Goal: Complete application form: Complete application form

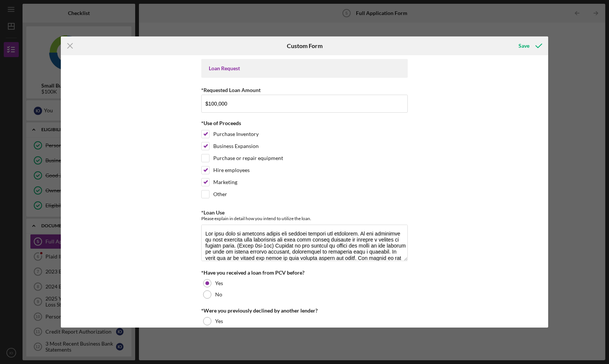
scroll to position [6, 0]
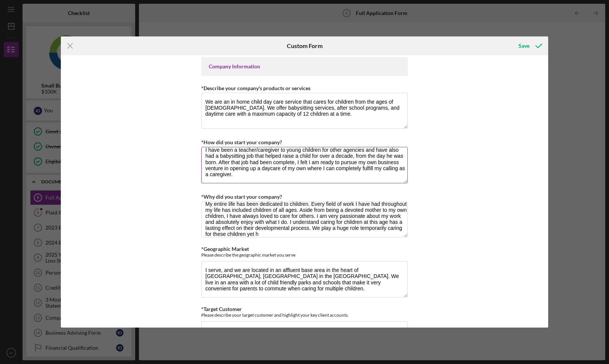
click at [272, 180] on textarea "I have been a teacher/caregiver to young children for other agencies and have a…" at bounding box center [304, 165] width 207 height 36
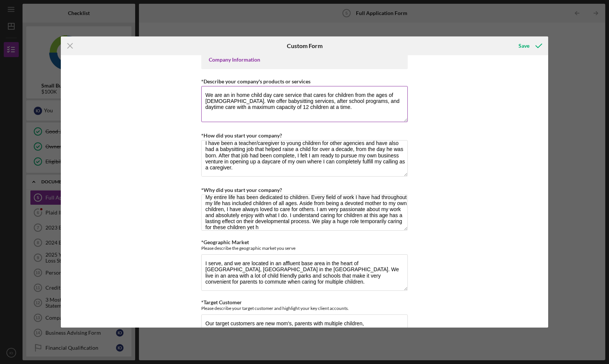
click at [225, 108] on textarea "We are an in home child day care service that cares for children from the ages …" at bounding box center [304, 104] width 207 height 36
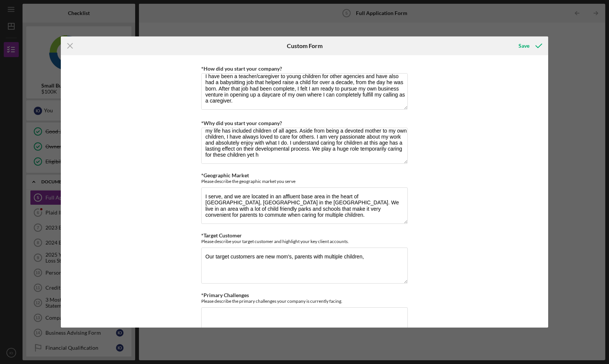
scroll to position [366, 0]
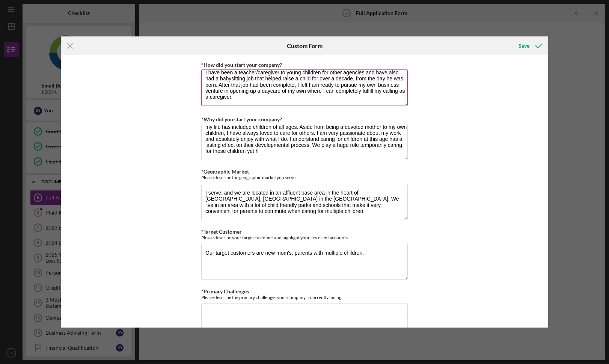
click at [259, 87] on textarea "I have been a teacher/caregiver to young children for other agencies and have a…" at bounding box center [304, 87] width 207 height 36
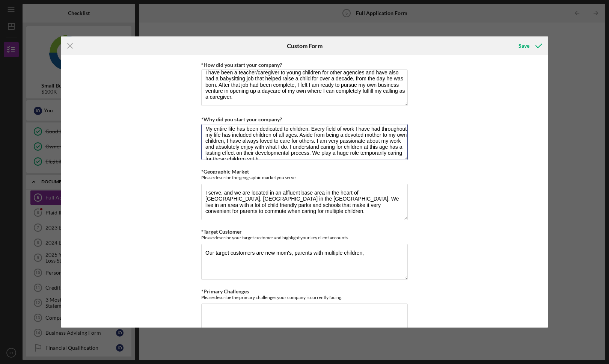
scroll to position [0, 0]
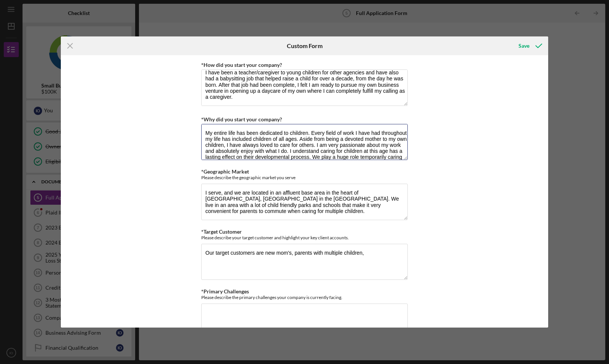
drag, startPoint x: 276, startPoint y: 151, endPoint x: 193, endPoint y: 112, distance: 91.4
click at [193, 112] on div "Loan Request *Requested Loan Amount $100,000 *Use of Proceeds Purchase Inventor…" at bounding box center [304, 191] width 487 height 272
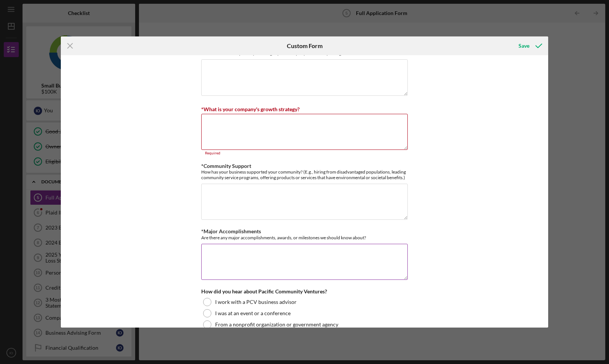
scroll to position [655, 0]
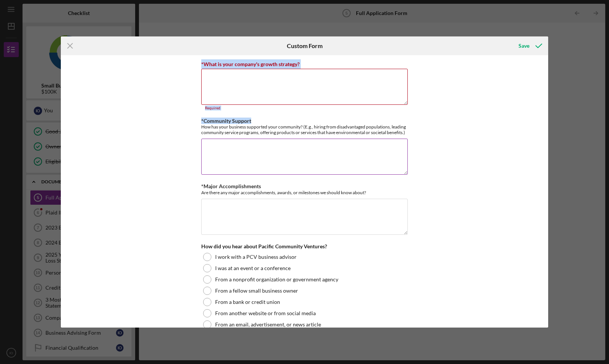
drag, startPoint x: 408, startPoint y: 129, endPoint x: 283, endPoint y: 120, distance: 125.0
click at [282, 120] on div "Loan Request *Requested Loan Amount $100,000 *Use of Proceeds Purchase Inventor…" at bounding box center [304, 191] width 487 height 272
click at [283, 120] on div "*Community Support How has your business supported your community? (E.g., hirin…" at bounding box center [304, 126] width 207 height 17
drag, startPoint x: 411, startPoint y: 127, endPoint x: 344, endPoint y: 133, distance: 66.7
click at [344, 133] on div "Loan Request *Requested Loan Amount $100,000 *Use of Proceeds Purchase Inventor…" at bounding box center [304, 191] width 487 height 272
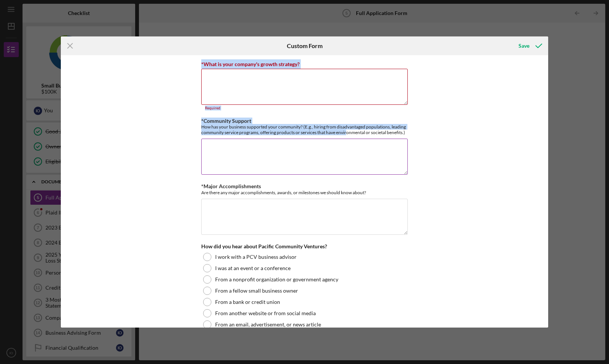
click at [344, 133] on div "How has your business supported your community? (E.g., hiring from disadvantage…" at bounding box center [304, 129] width 207 height 11
drag, startPoint x: 405, startPoint y: 129, endPoint x: 201, endPoint y: 123, distance: 204.7
click at [201, 124] on div "How has your business supported your community? (E.g., hiring from disadvantage…" at bounding box center [304, 129] width 207 height 11
drag, startPoint x: 201, startPoint y: 119, endPoint x: 403, endPoint y: 131, distance: 202.7
click at [403, 131] on div "*Community Support How has your business supported your community? (E.g., hirin…" at bounding box center [304, 126] width 207 height 17
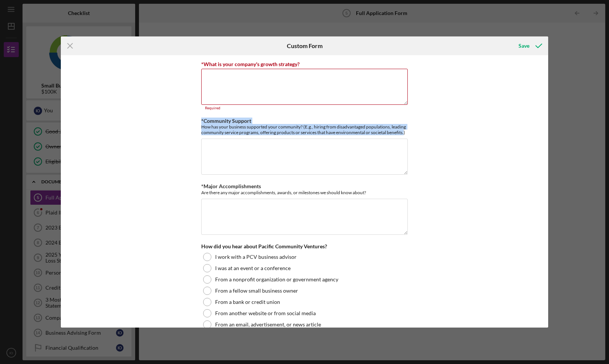
copy div "*Community Support How has your business supported your community? (E.g., hirin…"
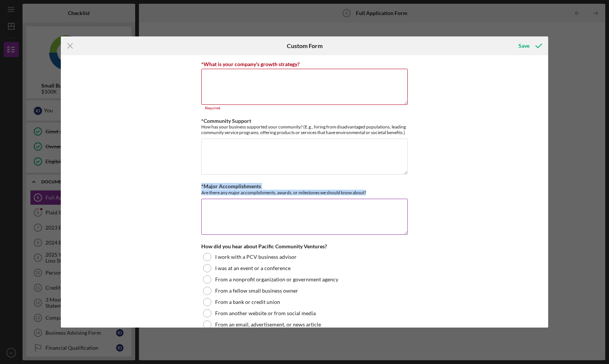
drag, startPoint x: 368, startPoint y: 188, endPoint x: 201, endPoint y: 185, distance: 167.9
click at [201, 185] on div "*Major Accomplishments Are there any major accomplishments, awards, or mileston…" at bounding box center [304, 189] width 207 height 12
copy div "*Major Accomplishments Are there any major accomplishments, awards, or mileston…"
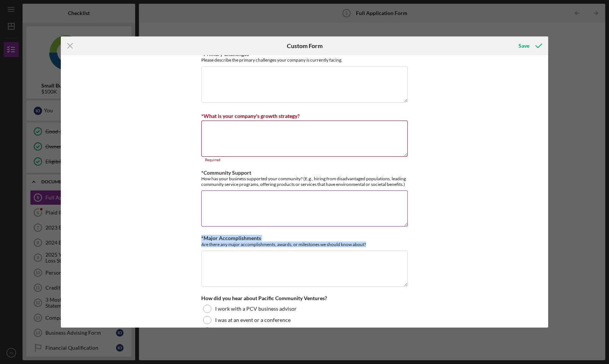
scroll to position [603, 0]
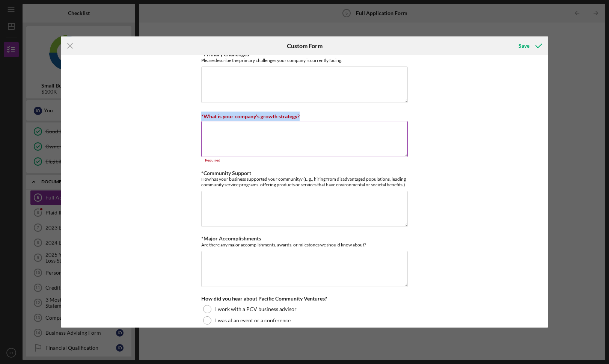
drag, startPoint x: 312, startPoint y: 112, endPoint x: 200, endPoint y: 114, distance: 112.3
click at [201, 114] on div "*What is your company's growth strategy?" at bounding box center [304, 116] width 207 height 9
copy label "*What is your company's growth strategy?"
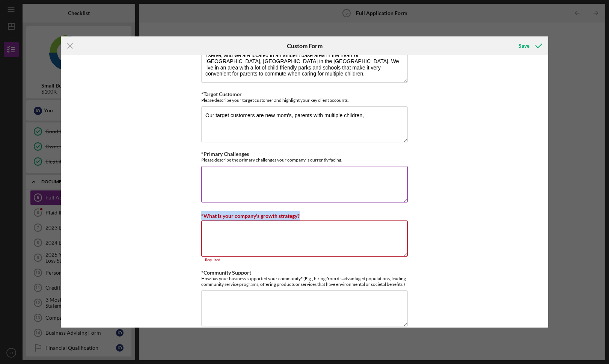
scroll to position [503, 0]
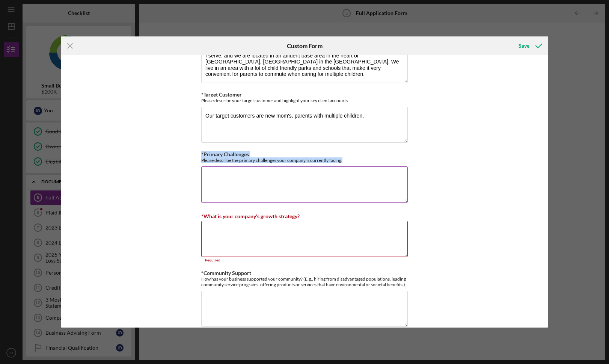
drag, startPoint x: 354, startPoint y: 161, endPoint x: 201, endPoint y: 154, distance: 153.3
click at [201, 154] on div "*Primary Challenges Please describe the primary challenges your company is curr…" at bounding box center [304, 157] width 207 height 12
copy div "*Primary Challenges Please describe the primary challenges your company is curr…"
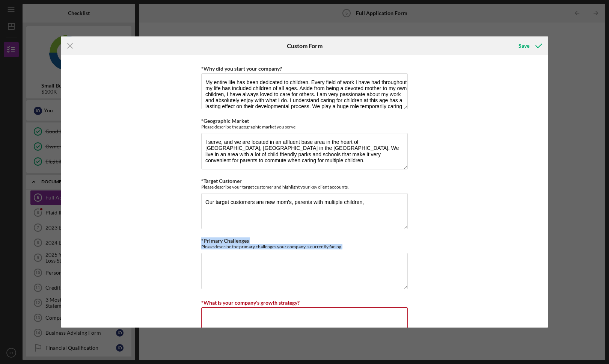
scroll to position [401, 0]
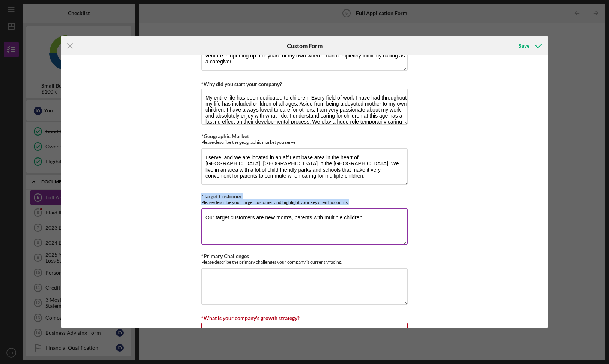
drag, startPoint x: 357, startPoint y: 201, endPoint x: 200, endPoint y: 194, distance: 157.1
click at [201, 194] on div "*Target Customer Please describe your target customer and highlight your key cl…" at bounding box center [304, 199] width 207 height 12
copy div "*Target Customer Please describe your target customer and highlight your key cl…"
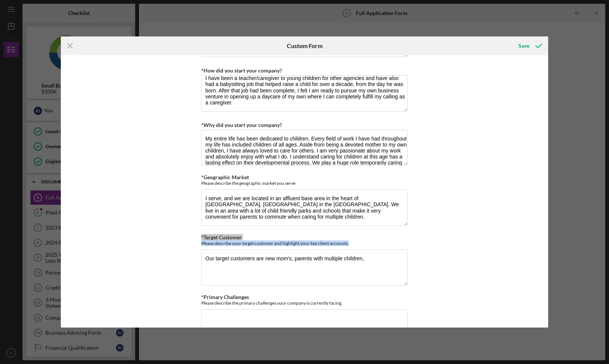
scroll to position [353, 0]
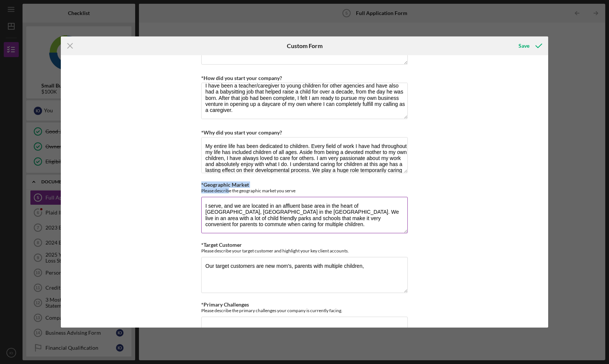
drag, startPoint x: 306, startPoint y: 194, endPoint x: 230, endPoint y: 187, distance: 75.7
click at [229, 187] on div "*Geographic Market Please describe the geographic market you serve I serve, and…" at bounding box center [304, 208] width 207 height 53
click at [293, 190] on div "Please describe the geographic market you serve" at bounding box center [304, 191] width 207 height 6
drag, startPoint x: 302, startPoint y: 190, endPoint x: 201, endPoint y: 184, distance: 101.9
click at [201, 184] on div "*Geographic Market Please describe the geographic market you serve" at bounding box center [304, 188] width 207 height 12
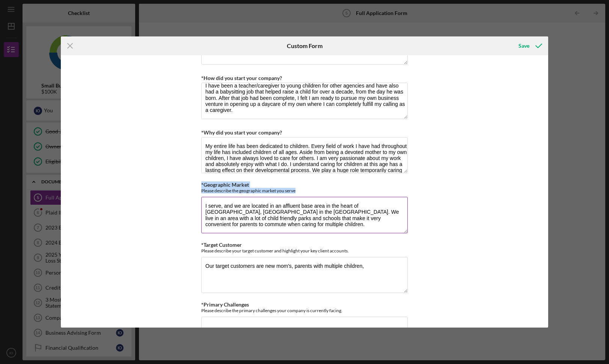
copy div "*Geographic Market Please describe the geographic market you serve"
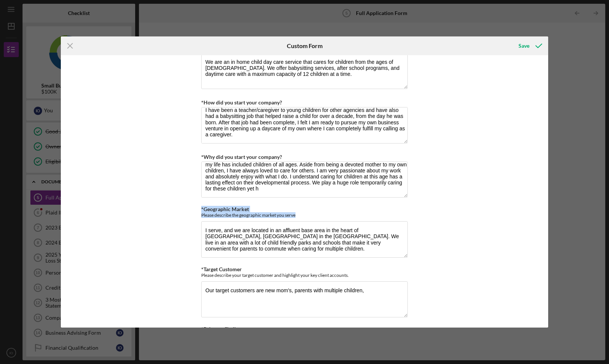
scroll to position [332, 0]
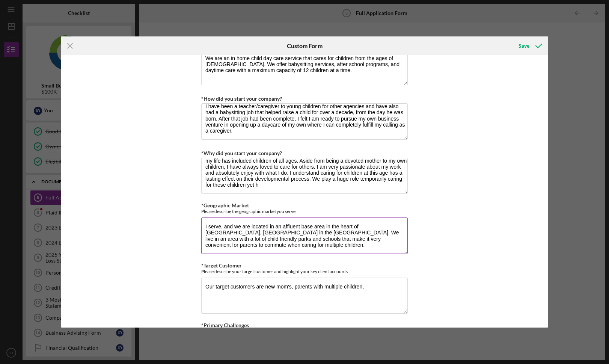
click at [252, 231] on textarea "I serve, and we are located in an affluent base area in the heart of [GEOGRAPHI…" at bounding box center [304, 235] width 207 height 36
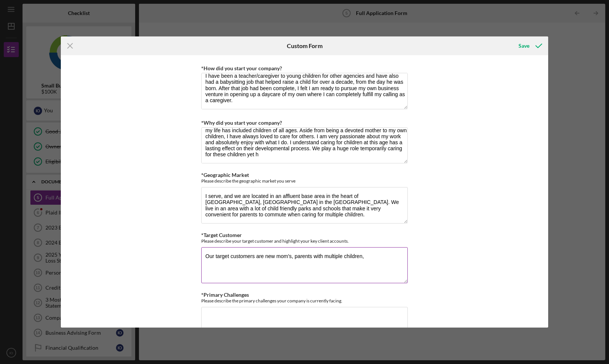
drag, startPoint x: 365, startPoint y: 253, endPoint x: 203, endPoint y: 250, distance: 161.9
click at [203, 250] on textarea "Our target customers are new mom's, parents with multiple children," at bounding box center [304, 265] width 207 height 36
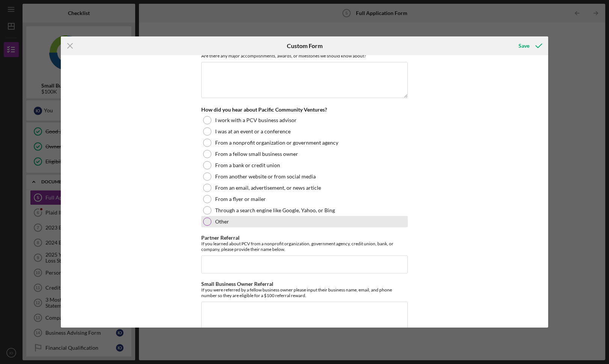
scroll to position [799, 0]
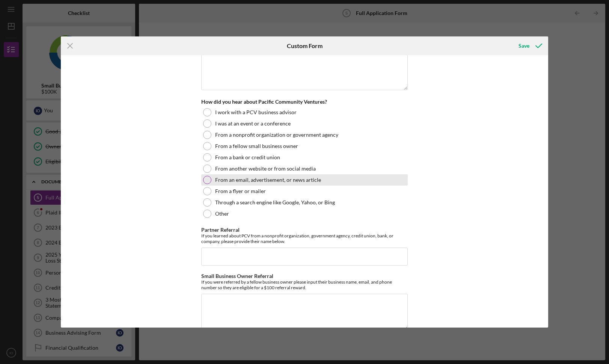
click at [242, 177] on label "From an email, advertisement, or news article" at bounding box center [268, 180] width 106 height 6
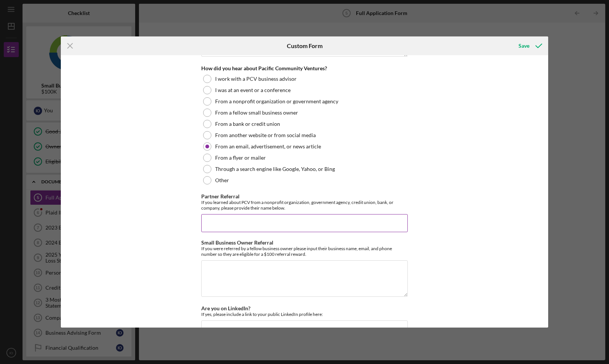
scroll to position [840, 0]
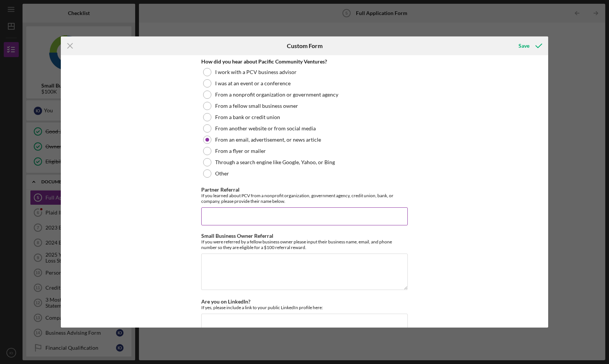
click at [243, 219] on input "Partner Referral" at bounding box center [304, 216] width 207 height 18
type input "n"
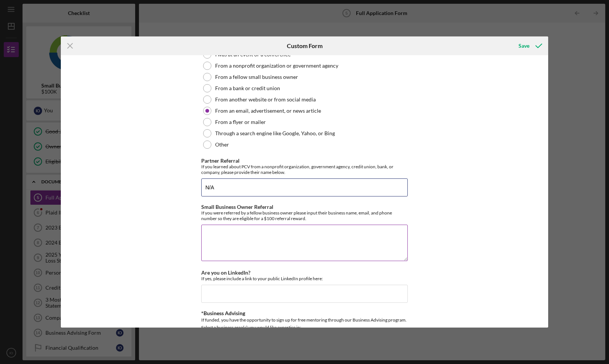
scroll to position [871, 0]
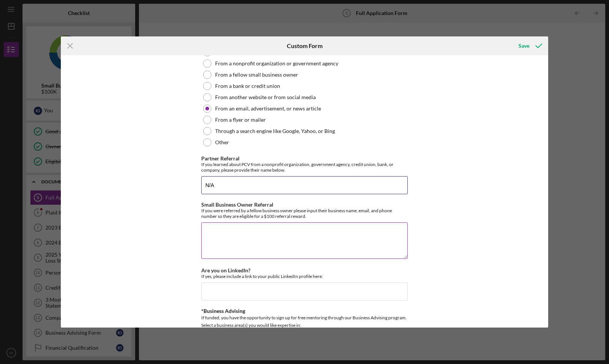
type input "N/A"
click at [247, 235] on textarea "Small Business Owner Referral" at bounding box center [304, 240] width 207 height 36
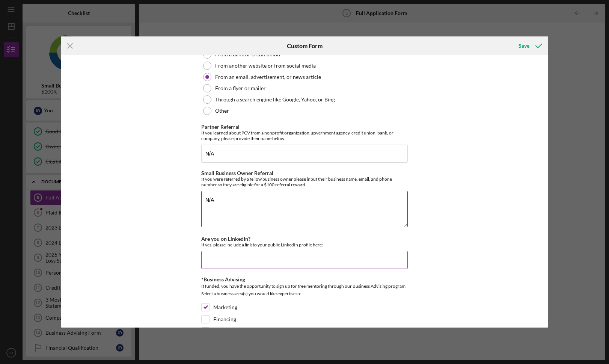
scroll to position [903, 0]
type textarea "N/A"
click at [254, 257] on input "Are you on LinkedIn?" at bounding box center [304, 259] width 207 height 18
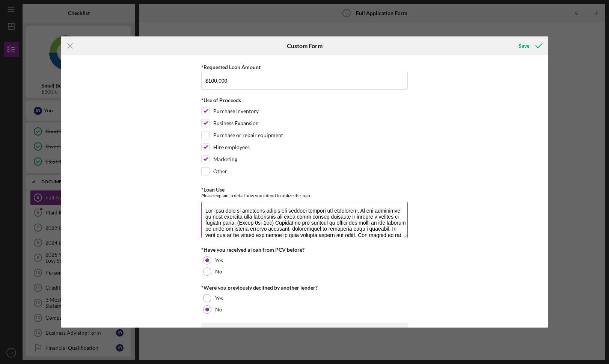
scroll to position [27, 0]
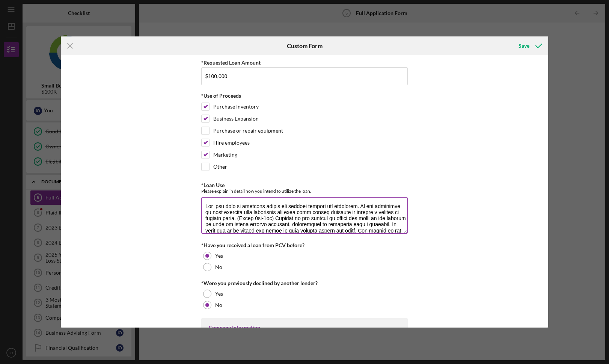
type input "N/A"
drag, startPoint x: 315, startPoint y: 191, endPoint x: 200, endPoint y: 187, distance: 115.0
click at [201, 187] on div "*Loan Use Please explain in detail how you intend to utilize the loan." at bounding box center [304, 188] width 207 height 12
click at [252, 192] on div "Please explain in detail how you intend to utilize the loan." at bounding box center [304, 191] width 207 height 6
drag, startPoint x: 313, startPoint y: 191, endPoint x: 201, endPoint y: 187, distance: 111.6
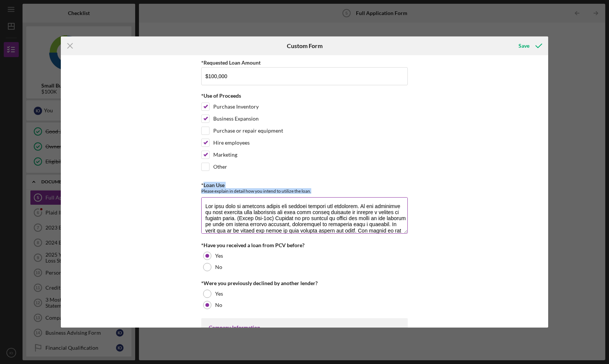
click at [201, 187] on div "*Loan Use Please explain in detail how you intend to utilize the loan." at bounding box center [304, 188] width 207 height 12
copy div "Loan Use Please explain in detail how you intend to utilize the loan."
click at [244, 223] on textarea "*Loan Use" at bounding box center [304, 215] width 207 height 36
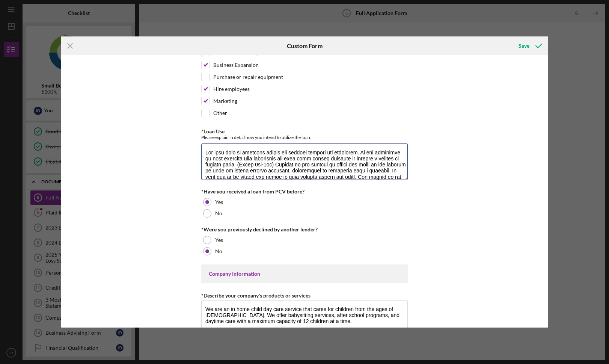
scroll to position [93, 0]
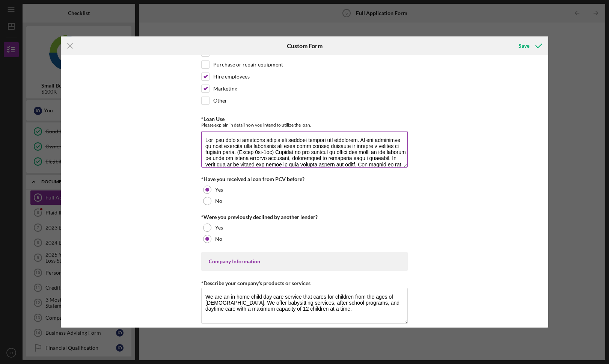
click at [280, 151] on textarea "*Loan Use" at bounding box center [304, 149] width 207 height 36
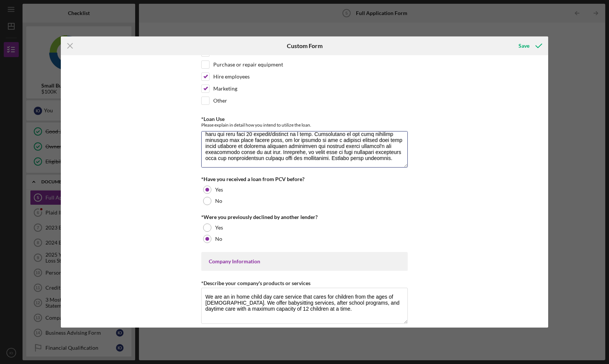
scroll to position [60, 0]
click at [295, 156] on textarea "*Loan Use" at bounding box center [304, 149] width 207 height 36
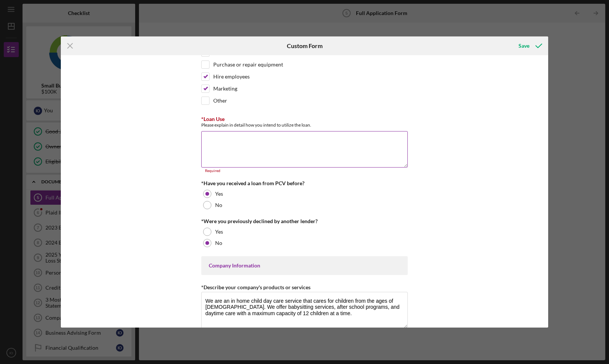
scroll to position [0, 0]
paste textarea "The loan will be utilized mainly for working capital and expansion. We are curr…"
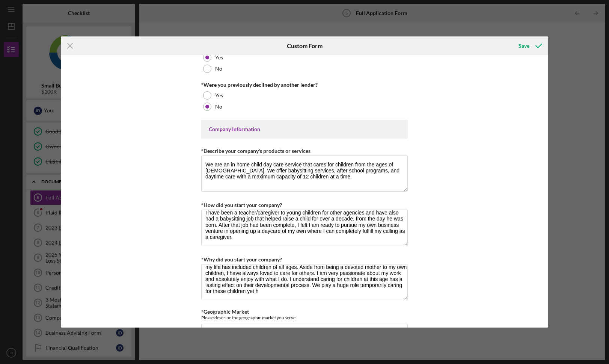
scroll to position [226, 0]
type textarea "The loan will be utilized mainly for working capital and expansion. We are curr…"
click at [237, 172] on textarea "We are an in home child day care service that cares for children from the ages …" at bounding box center [304, 173] width 207 height 36
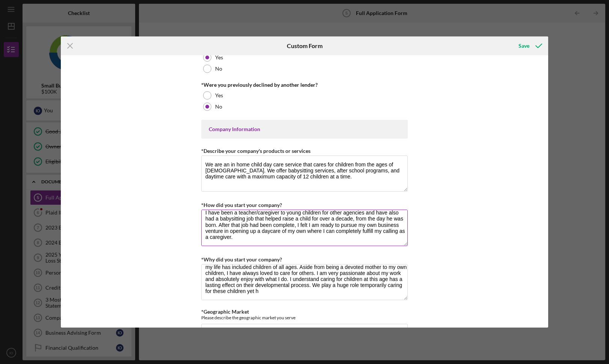
click at [259, 218] on textarea "I have been a teacher/caregiver to young children for other agencies and have a…" at bounding box center [304, 228] width 207 height 36
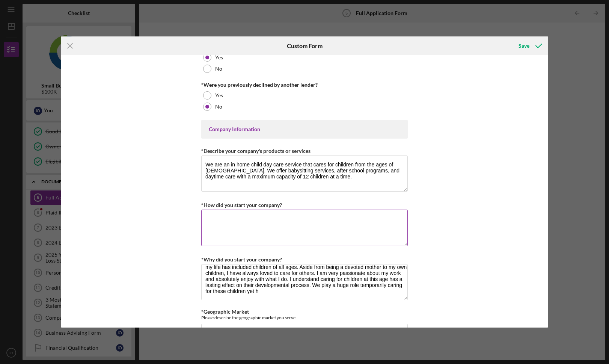
scroll to position [0, 0]
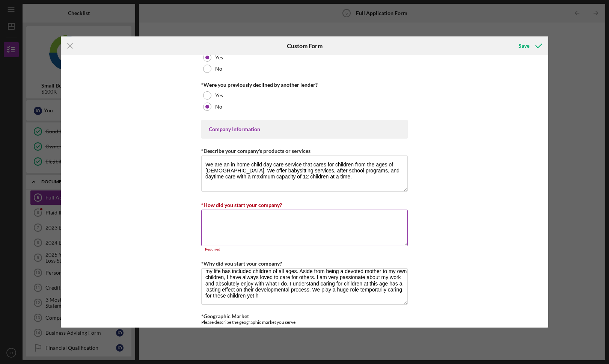
paste textarea "I have been a teacher/caregiver to young children for other agencies and have a…"
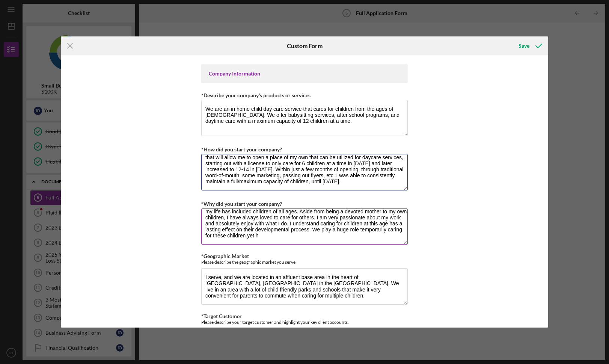
scroll to position [282, 0]
type textarea "I have been a teacher/caregiver to young children for other agencies and have a…"
click at [246, 238] on textarea "My entire life has been dedicated to children. Every field of work I have had t…" at bounding box center [304, 226] width 207 height 36
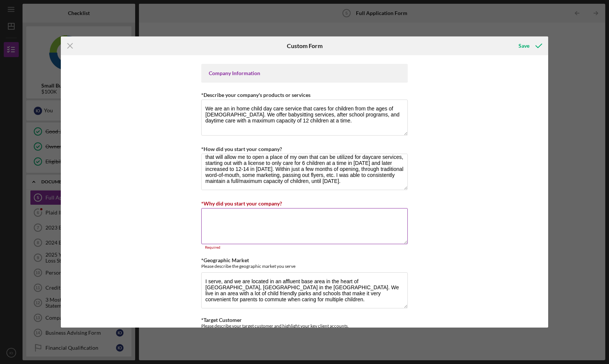
scroll to position [0, 0]
paste textarea "My entire life has been dedicated to children. Every field of work I have had t…"
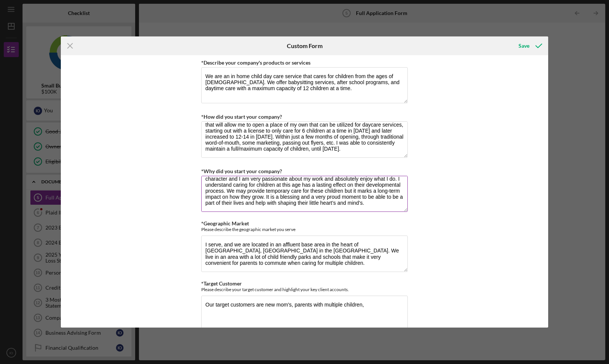
scroll to position [315, 0]
type textarea "My entire life has been dedicated to children. Every field of work I have had t…"
click at [232, 253] on textarea "I serve, and we are located in an affluent base area in the heart of [GEOGRAPHI…" at bounding box center [304, 253] width 207 height 36
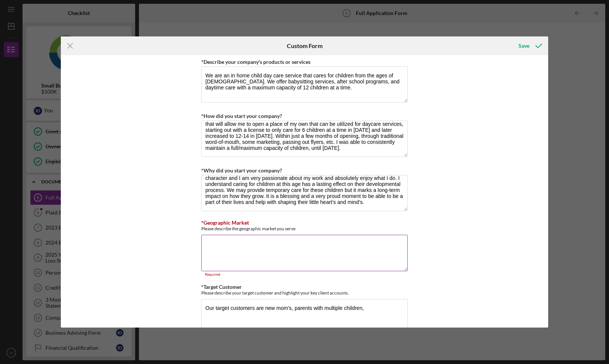
paste textarea "I serve, and we are located in an affluent base area in the heart of [GEOGRAPHI…"
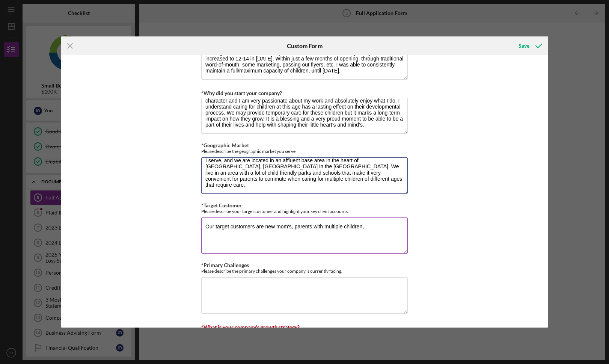
scroll to position [393, 0]
type textarea "I serve, and we are located in an affluent base area in the heart of [GEOGRAPHI…"
click at [261, 226] on textarea "Our target customers are new mom's, parents with multiple children," at bounding box center [304, 235] width 207 height 36
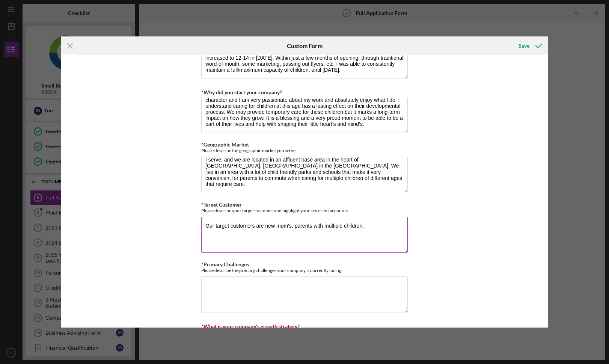
click at [211, 234] on textarea "Our target customers are new mom's, parents with multiple children," at bounding box center [304, 235] width 207 height 36
paste textarea "parent’s or guardians that require care for their little ones when working non …"
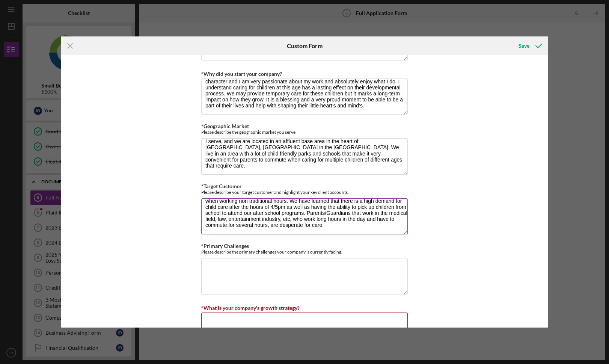
scroll to position [416, 0]
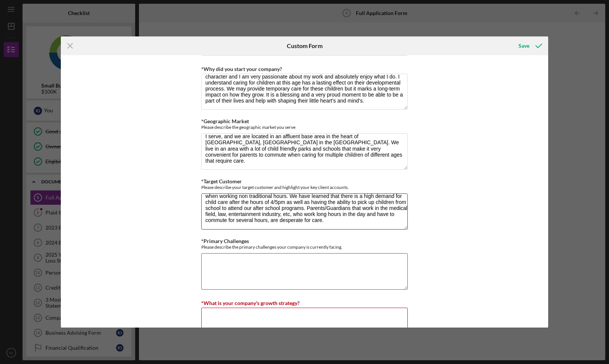
type textarea "Our target customers are parent’s or guardians that require care for their litt…"
click at [225, 272] on textarea "*Primary Challenges" at bounding box center [304, 271] width 207 height 36
paste textarea "There is currently a high demand for infant care, special needs care, and after…"
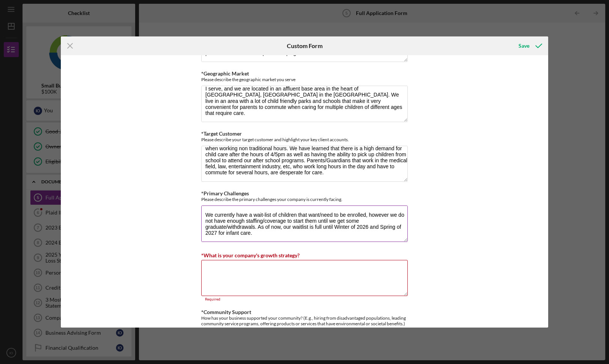
scroll to position [466, 0]
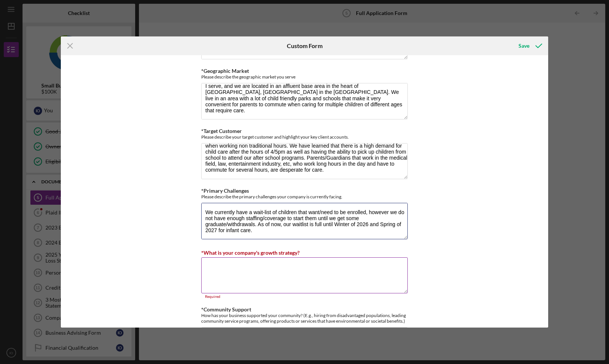
type textarea "There is currently a high demand for infant care, special needs care, and after…"
click at [242, 273] on textarea "*What is your company's growth strategy?" at bounding box center [304, 275] width 207 height 36
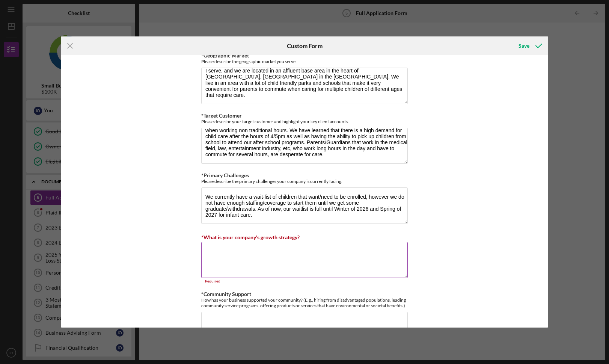
paste textarea "We plan to operate longer hours and hire more help to avoid caregivers/teachers…"
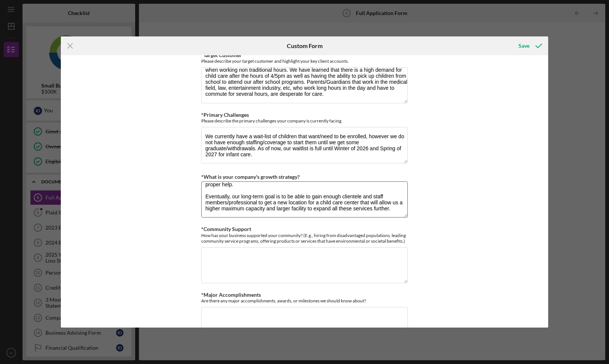
scroll to position [544, 0]
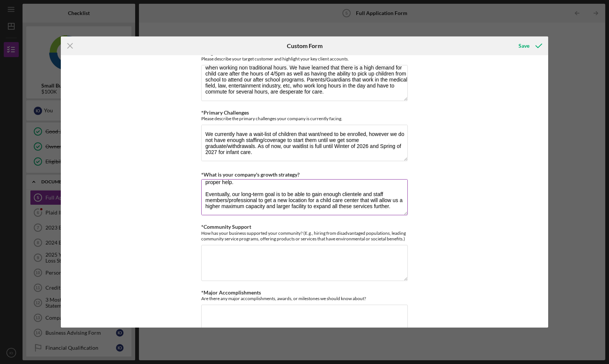
type textarea "We plan to operate longer hours and hire more help to avoid caregivers/teachers…"
click at [225, 259] on textarea "*Community Support" at bounding box center [304, 263] width 207 height 36
paste textarea "How has your business supported your community? (E.g., hiring from disadvantage…"
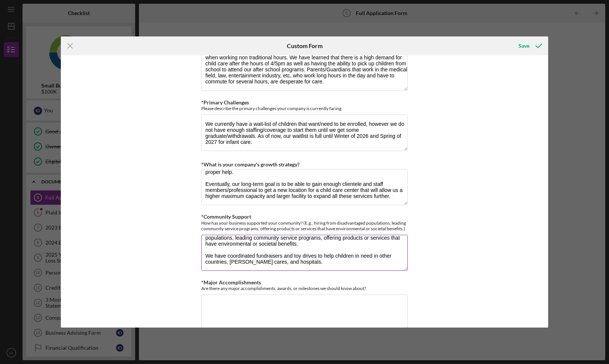
scroll to position [560, 0]
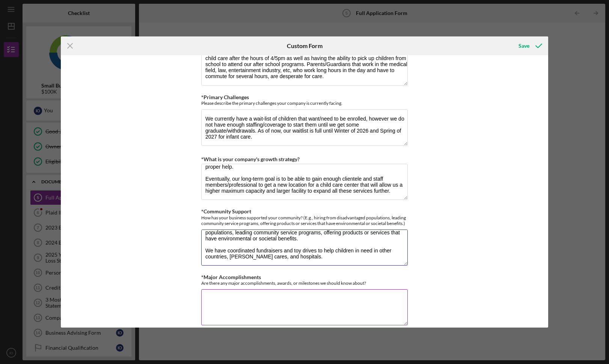
type textarea "How has your business supported your community? (E.g., hiring from disadvantage…"
click at [231, 292] on textarea "*Major Accomplishments" at bounding box center [304, 307] width 207 height 36
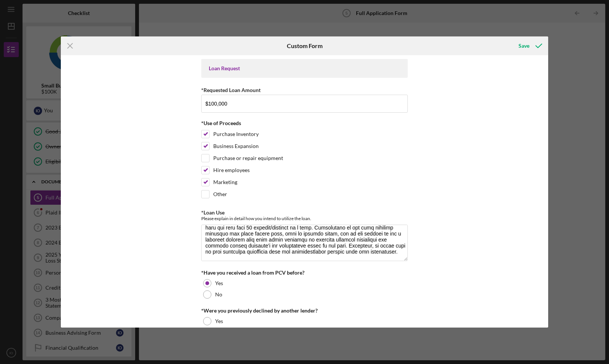
scroll to position [0, 0]
type textarea "N/A"
click at [536, 42] on icon "submit" at bounding box center [538, 45] width 19 height 19
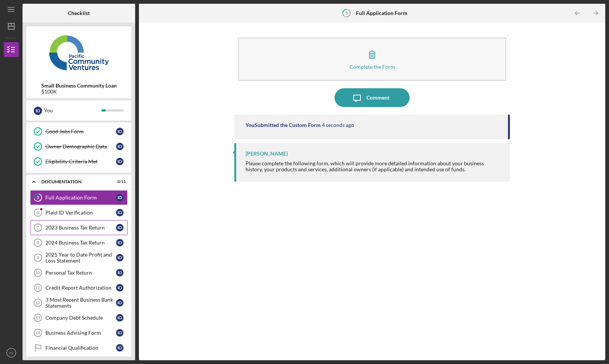
click at [77, 229] on div "2023 Business Tax Return" at bounding box center [80, 228] width 71 height 6
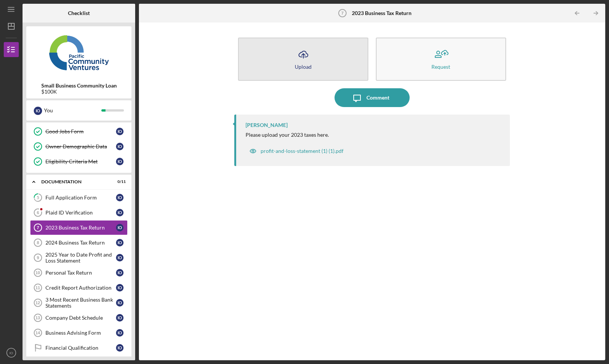
click at [297, 58] on icon "Icon/Upload" at bounding box center [303, 54] width 19 height 19
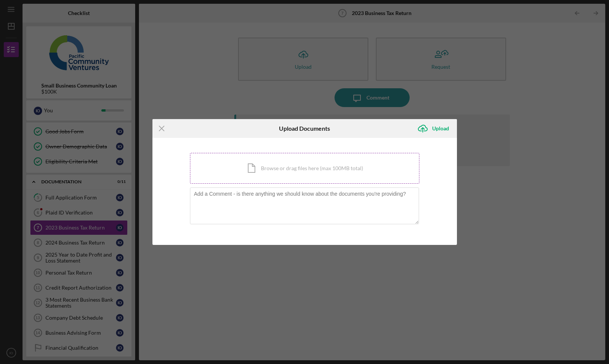
click at [315, 166] on div "Icon/Document Browse or drag files here (max 100MB total) Tap to choose files o…" at bounding box center [304, 168] width 229 height 31
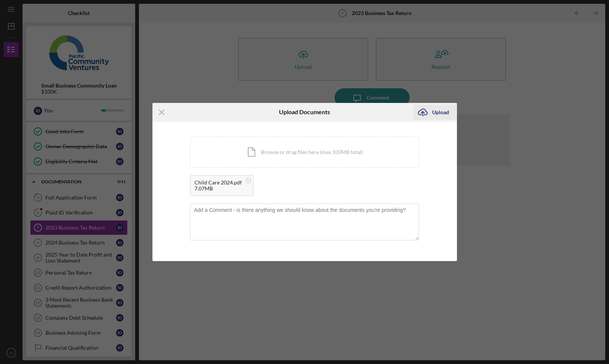
click at [437, 115] on div "Upload" at bounding box center [440, 112] width 17 height 15
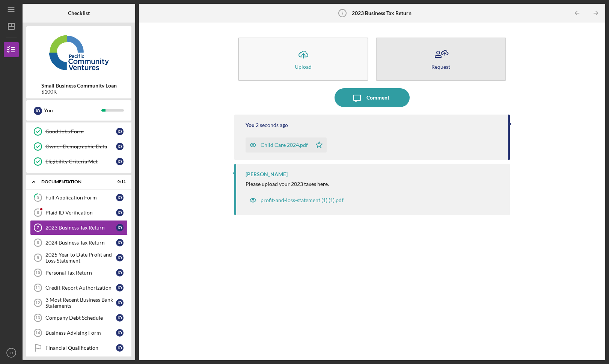
click at [437, 51] on icon "button" at bounding box center [440, 54] width 19 height 19
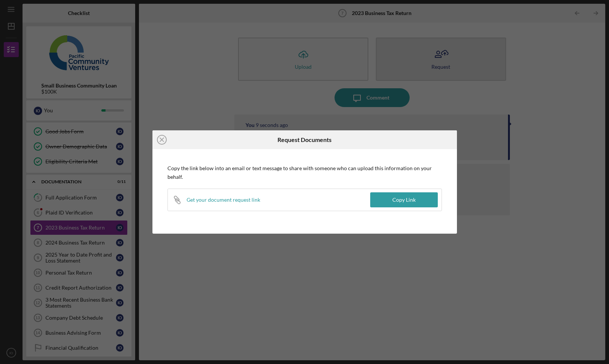
click at [437, 51] on div "Icon/Close Request Documents Copy the link below into an email or text message …" at bounding box center [304, 182] width 609 height 364
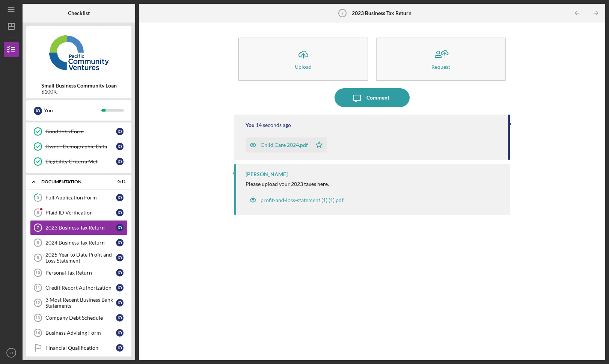
click at [279, 148] on div "Child Care 2024.pdf" at bounding box center [279, 144] width 66 height 15
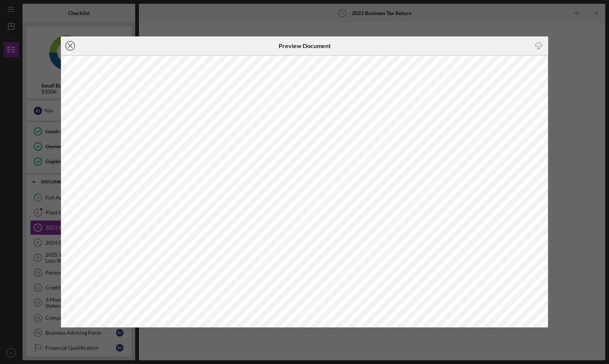
click at [70, 46] on line at bounding box center [70, 46] width 4 height 4
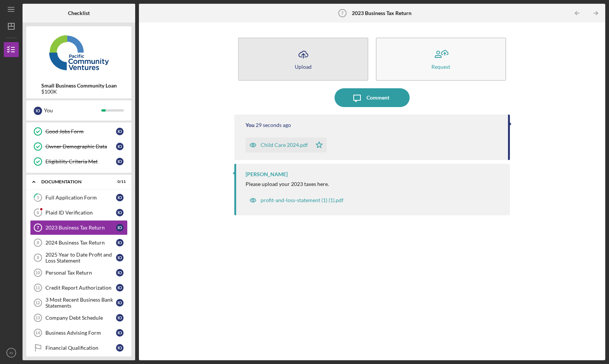
click at [302, 63] on icon "Icon/Upload" at bounding box center [303, 54] width 19 height 19
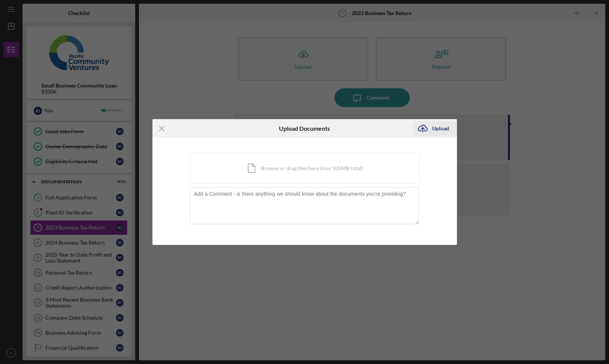
click at [436, 131] on div "Upload" at bounding box center [440, 128] width 17 height 15
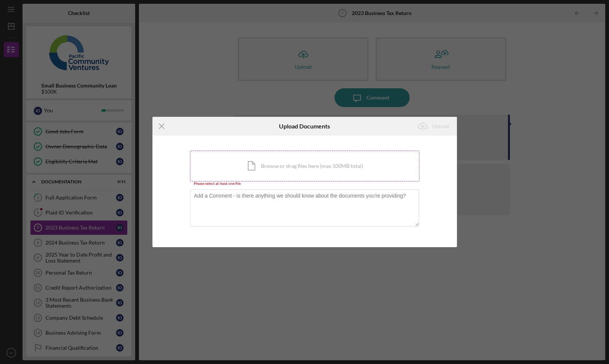
click at [329, 173] on div "Icon/Document Browse or drag files here (max 100MB total) Tap to choose files o…" at bounding box center [304, 166] width 229 height 31
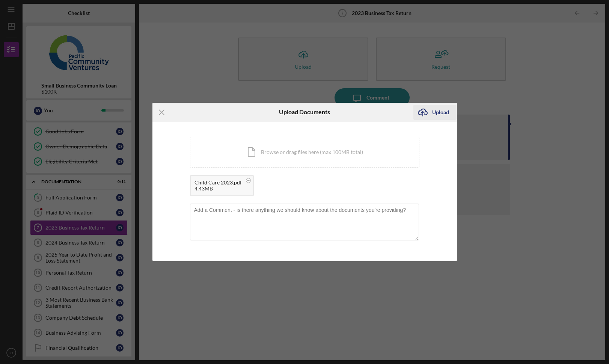
click at [442, 117] on div "Upload" at bounding box center [440, 112] width 17 height 15
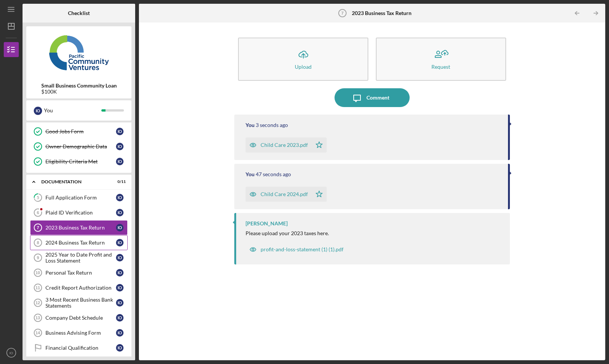
click at [85, 245] on div "2024 Business Tax Return" at bounding box center [80, 243] width 71 height 6
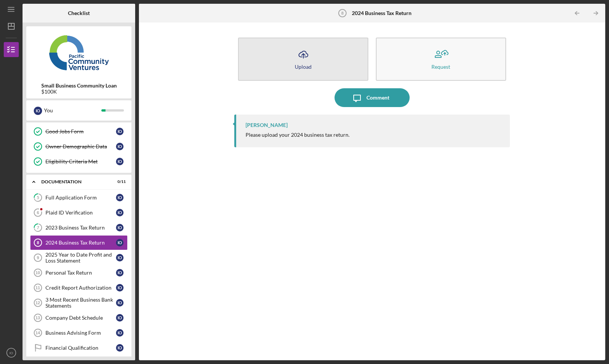
click at [326, 58] on button "Icon/Upload Upload" at bounding box center [303, 59] width 130 height 43
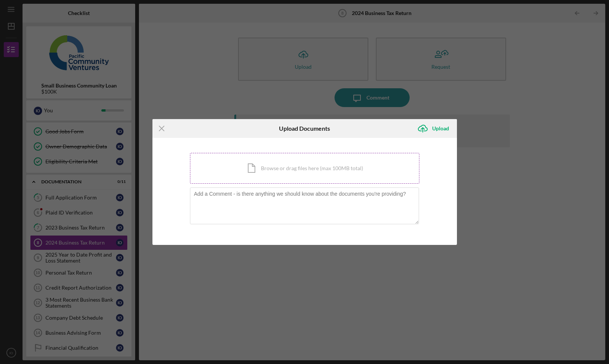
click at [389, 167] on div "Icon/Document Browse or drag files here (max 100MB total) Tap to choose files o…" at bounding box center [304, 168] width 229 height 31
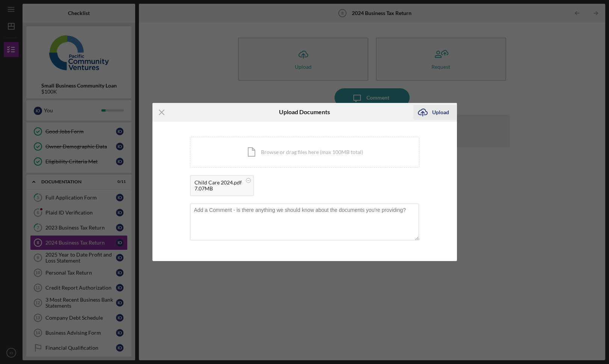
click at [436, 110] on div "Upload" at bounding box center [440, 112] width 17 height 15
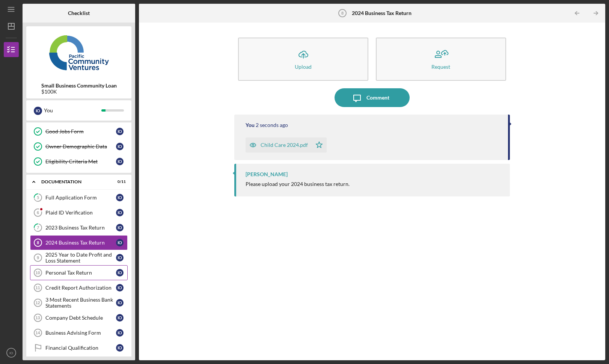
click at [79, 273] on div "Personal Tax Return" at bounding box center [80, 273] width 71 height 6
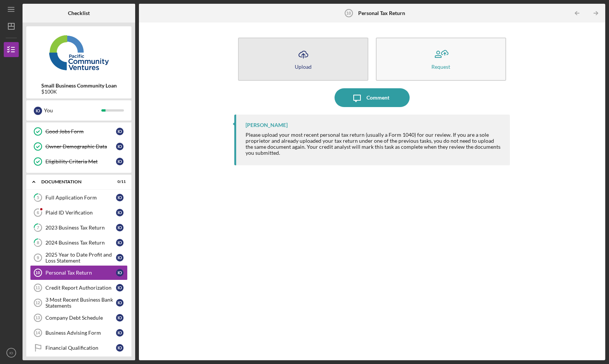
click at [321, 73] on button "Icon/Upload Upload" at bounding box center [303, 59] width 130 height 43
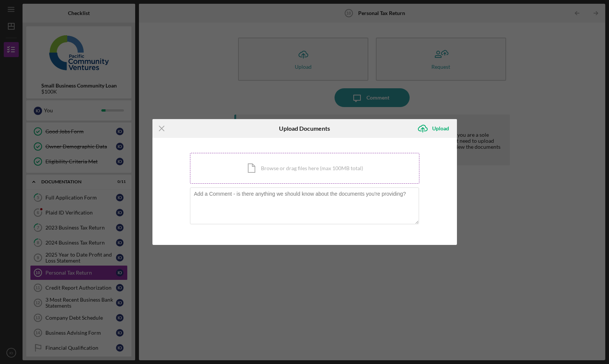
click at [290, 161] on div "Icon/Document Browse or drag files here (max 100MB total) Tap to choose files o…" at bounding box center [304, 168] width 229 height 31
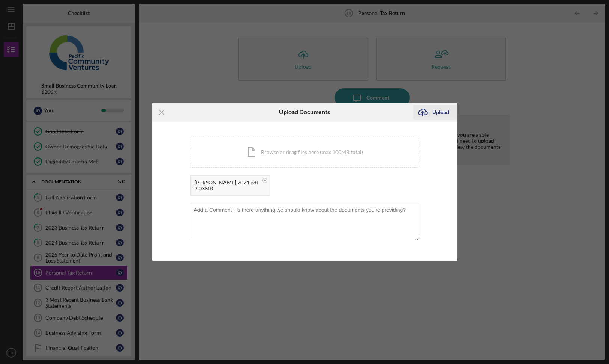
click at [433, 111] on div "Upload" at bounding box center [440, 112] width 17 height 15
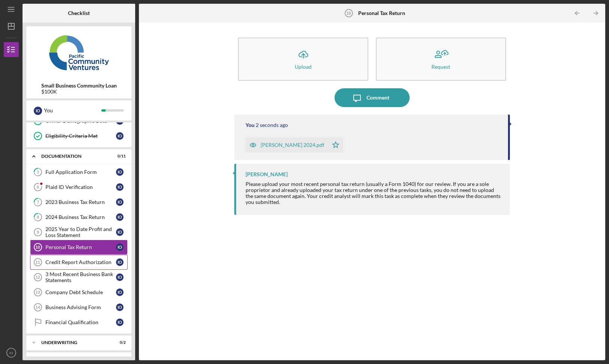
scroll to position [70, 0]
click at [81, 259] on div "Credit Report Authorization" at bounding box center [80, 261] width 71 height 6
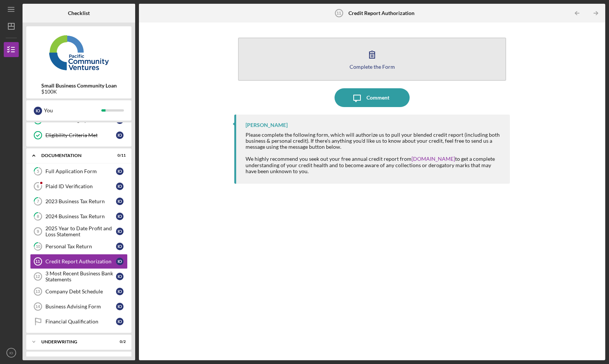
click at [368, 57] on icon "button" at bounding box center [372, 54] width 19 height 19
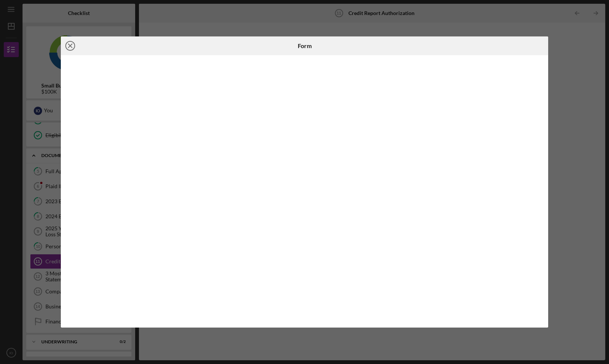
click at [74, 47] on icon "Icon/Close" at bounding box center [70, 45] width 19 height 19
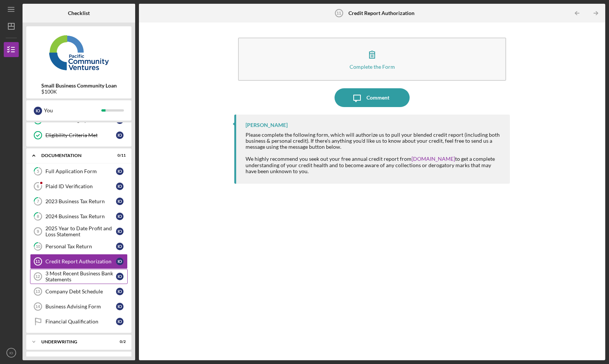
click at [70, 276] on div "3 Most Recent Business Bank Statements" at bounding box center [80, 276] width 71 height 12
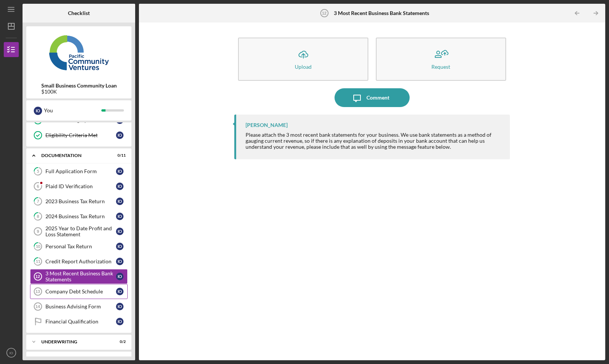
click at [74, 290] on div "Company Debt Schedule" at bounding box center [80, 291] width 71 height 6
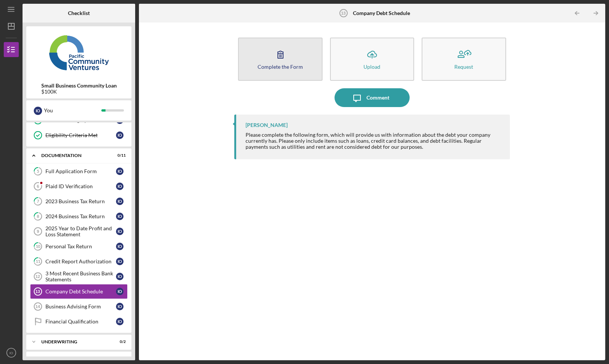
click at [291, 61] on button "Complete the Form Form" at bounding box center [280, 59] width 84 height 43
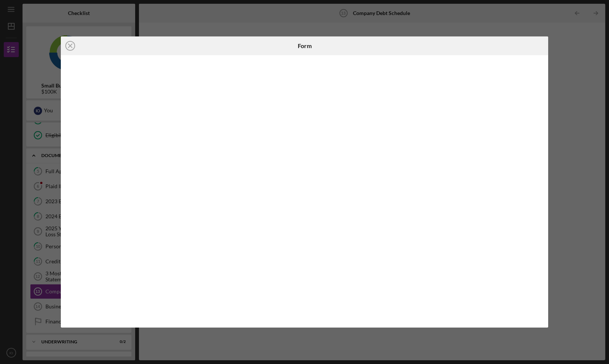
click at [348, 1] on div "Icon/Close Form" at bounding box center [304, 182] width 609 height 364
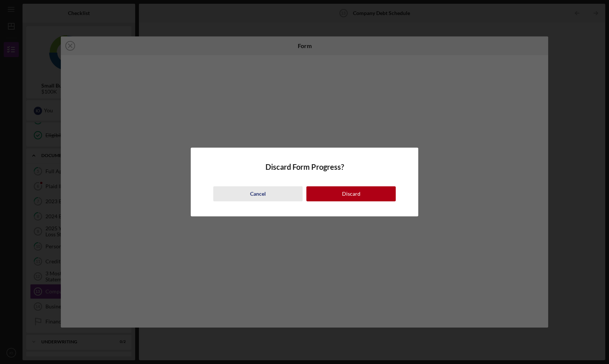
click at [282, 191] on button "Cancel" at bounding box center [257, 193] width 89 height 15
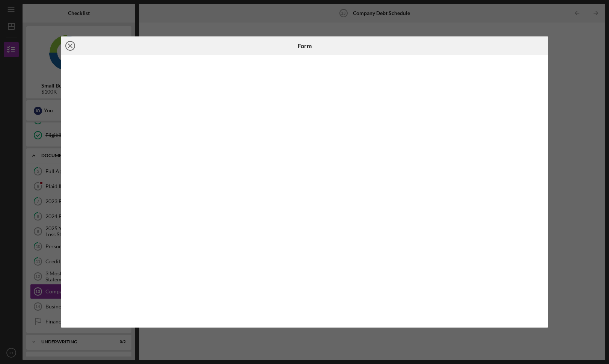
click at [73, 45] on icon "Icon/Close" at bounding box center [70, 45] width 19 height 19
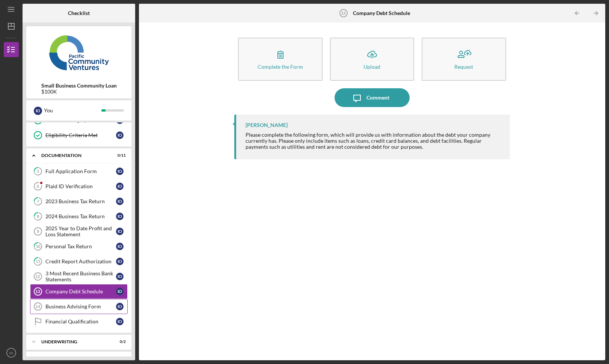
click at [78, 308] on div "Business Advising Form" at bounding box center [80, 306] width 71 height 6
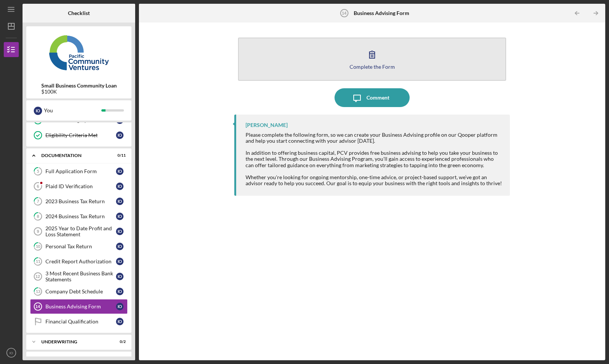
click at [393, 54] on button "Complete the Form Form" at bounding box center [372, 59] width 268 height 43
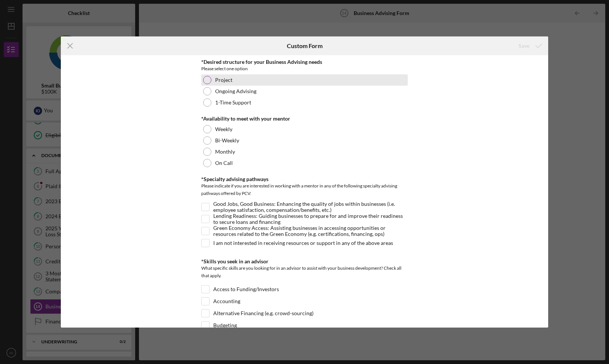
click at [223, 80] on label "Project" at bounding box center [223, 80] width 17 height 6
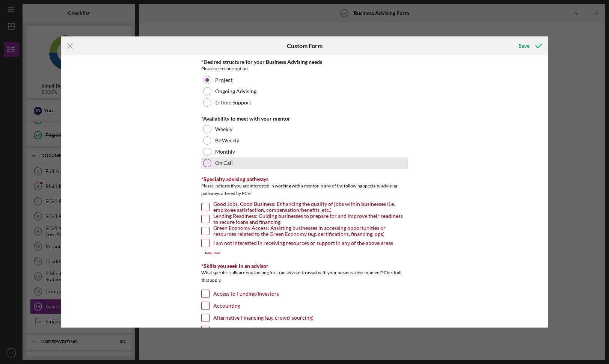
click at [227, 167] on div "On Call" at bounding box center [304, 162] width 207 height 11
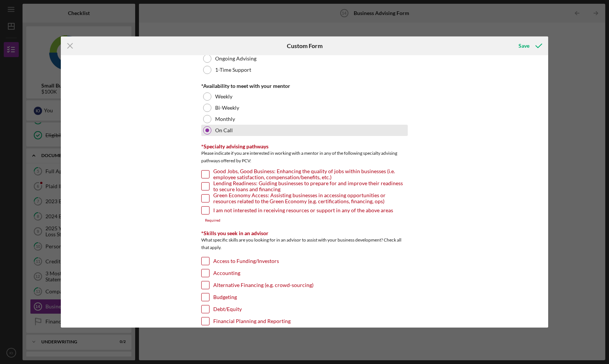
scroll to position [39, 0]
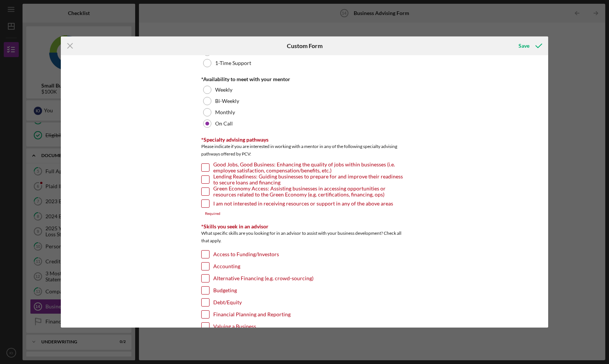
click at [227, 167] on label "Good Jobs, Good Business: Enhancing the quality of jobs within businesses (i.e.…" at bounding box center [310, 168] width 194 height 8
click at [209, 167] on input "Good Jobs, Good Business: Enhancing the quality of jobs within businesses (i.e.…" at bounding box center [206, 168] width 8 height 8
checkbox input "true"
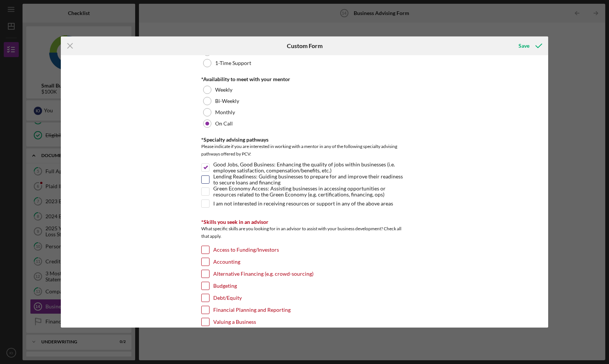
click at [220, 183] on label "Lending Readiness: Guiding businesses to prepare for and improve their readines…" at bounding box center [310, 180] width 194 height 8
click at [209, 183] on input "Lending Readiness: Guiding businesses to prepare for and improve their readines…" at bounding box center [206, 180] width 8 height 8
checkbox input "true"
click at [222, 190] on label "Green Economy Access: Assisting businesses in accessing opportunities or resour…" at bounding box center [310, 192] width 194 height 8
click at [209, 190] on input "Green Economy Access: Assisting businesses in accessing opportunities or resour…" at bounding box center [206, 192] width 8 height 8
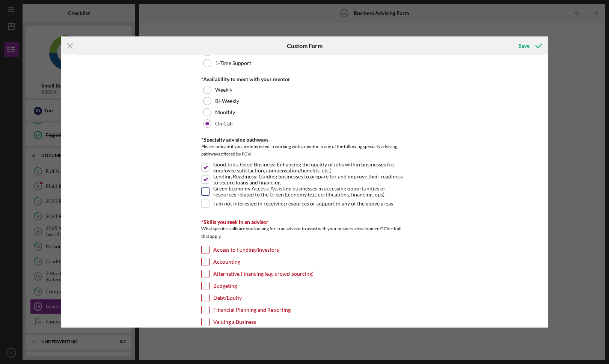
checkbox input "true"
click at [222, 201] on label "I am not interested in receiving resources or support in any of the above areas" at bounding box center [303, 204] width 180 height 8
click at [209, 201] on input "I am not interested in receiving resources or support in any of the above areas" at bounding box center [206, 204] width 8 height 8
click at [224, 204] on label "I am not interested in receiving resources or support in any of the above areas" at bounding box center [303, 204] width 180 height 8
click at [209, 204] on input "I am not interested in receiving resources or support in any of the above areas" at bounding box center [206, 204] width 8 height 8
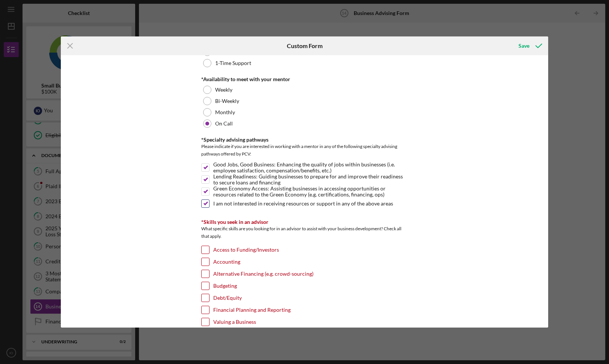
checkbox input "false"
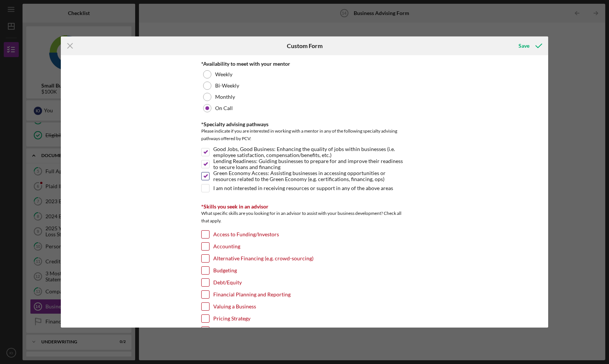
scroll to position [56, 0]
click at [228, 178] on label "Green Economy Access: Assisting businesses in accessing opportunities or resour…" at bounding box center [310, 175] width 194 height 8
click at [209, 178] on input "Green Economy Access: Assisting businesses in accessing opportunities or resour…" at bounding box center [206, 175] width 8 height 8
checkbox input "false"
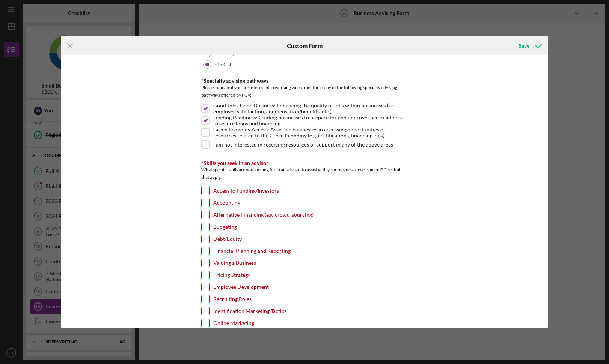
scroll to position [100, 0]
click at [211, 190] on div "Access to Funding/Investors" at bounding box center [304, 191] width 207 height 12
click at [202, 186] on input "Access to Funding/Investors" at bounding box center [206, 190] width 8 height 8
checkbox input "true"
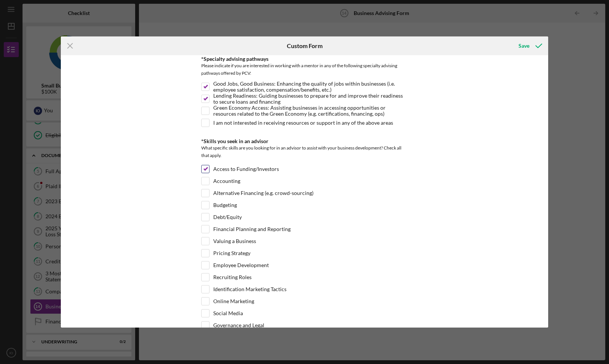
scroll to position [123, 0]
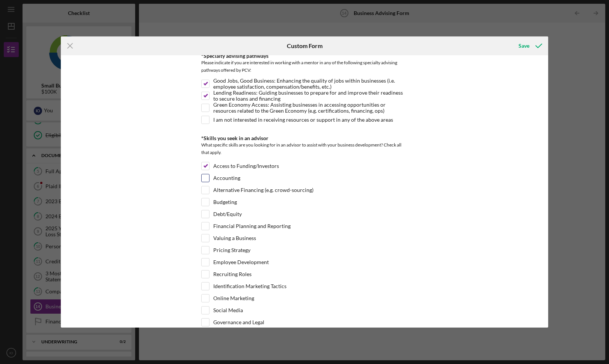
click at [208, 176] on input "Accounting" at bounding box center [206, 178] width 8 height 8
checkbox input "true"
click at [209, 204] on div "Budgeting" at bounding box center [304, 204] width 207 height 12
click at [207, 202] on input "Budgeting" at bounding box center [206, 202] width 8 height 8
checkbox input "true"
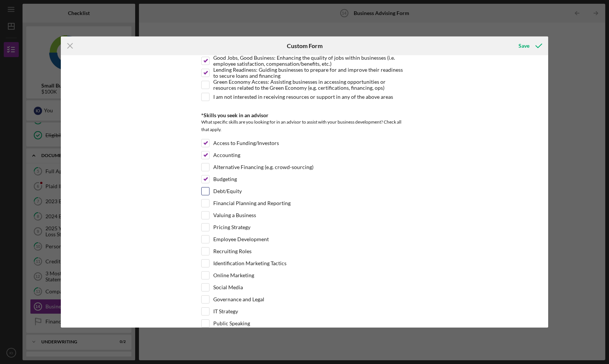
scroll to position [152, 0]
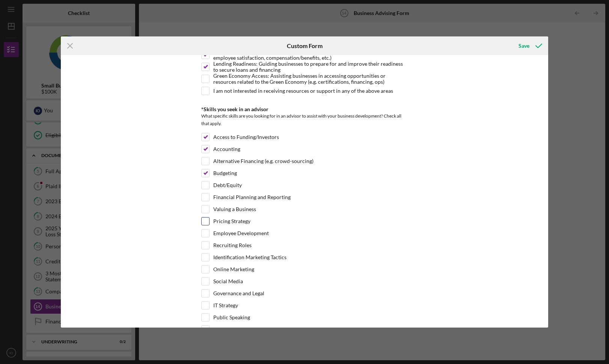
click at [207, 224] on input "Pricing Strategy" at bounding box center [206, 221] width 8 height 8
checkbox input "true"
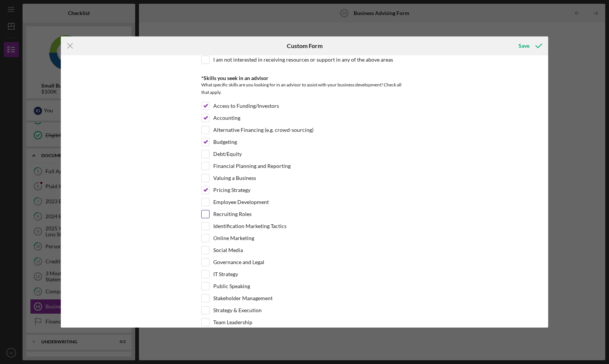
scroll to position [184, 0]
click at [207, 214] on input "Recruiting Roles" at bounding box center [206, 213] width 8 height 8
checkbox input "true"
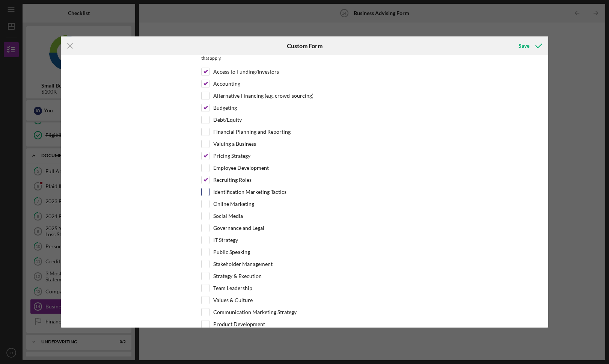
scroll to position [219, 0]
click at [222, 201] on label "Online Marketing" at bounding box center [233, 203] width 41 height 8
click at [209, 201] on input "Online Marketing" at bounding box center [206, 203] width 8 height 8
checkbox input "true"
click at [221, 214] on label "Social Media" at bounding box center [228, 215] width 30 height 8
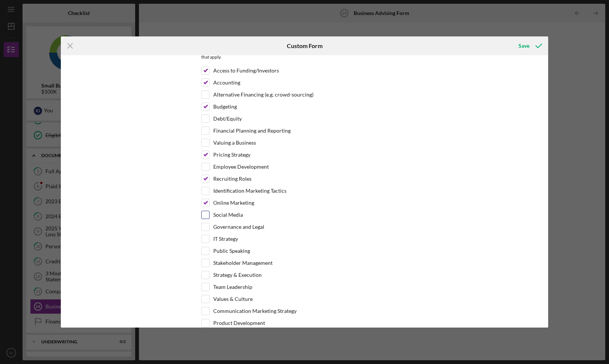
click at [209, 214] on input "Social Media" at bounding box center [206, 215] width 8 height 8
checkbox input "true"
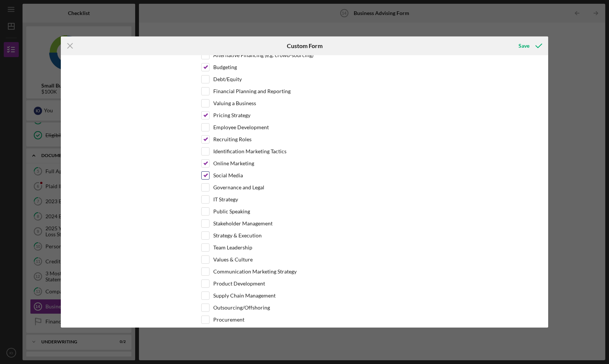
scroll to position [261, 0]
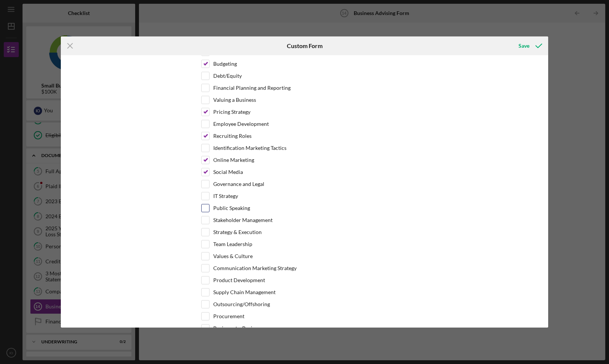
click at [222, 208] on label "Public Speaking" at bounding box center [231, 208] width 37 height 8
click at [209, 208] on input "Public Speaking" at bounding box center [206, 208] width 8 height 8
checkbox input "true"
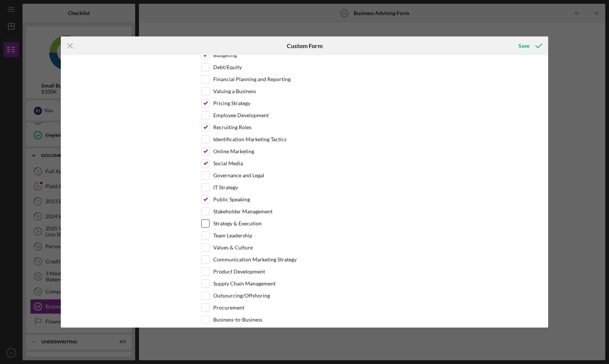
click at [227, 223] on label "Strategy & Execution" at bounding box center [237, 224] width 48 height 8
click at [209, 223] on input "Strategy & Execution" at bounding box center [206, 224] width 8 height 8
checkbox input "true"
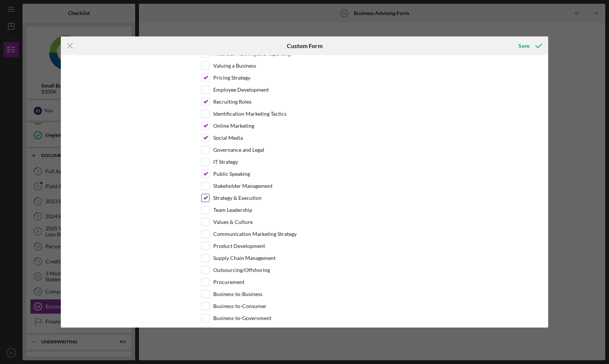
scroll to position [299, 0]
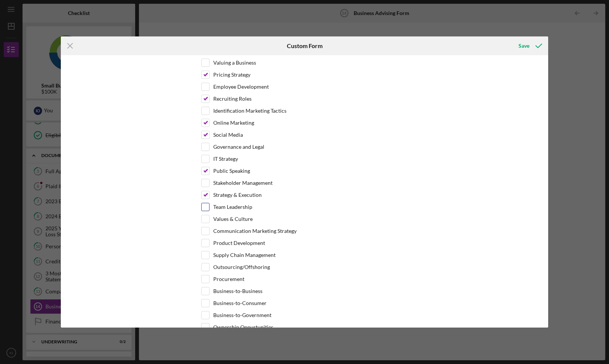
click at [229, 208] on label "Team Leadership" at bounding box center [232, 207] width 39 height 8
click at [209, 208] on input "Team Leadership" at bounding box center [206, 207] width 8 height 8
checkbox input "true"
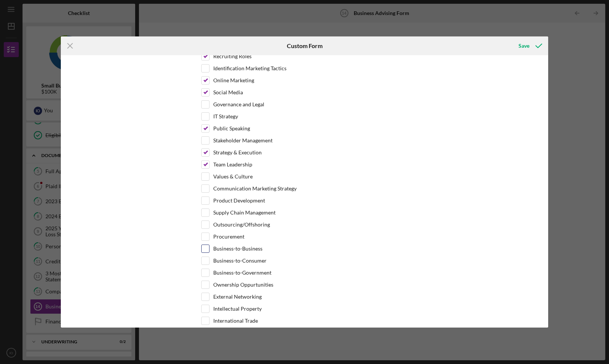
scroll to position [352, 0]
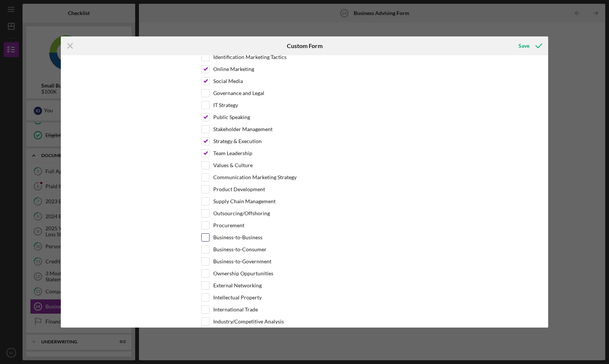
click at [225, 237] on label "Business-to-Business" at bounding box center [237, 238] width 49 height 8
click at [209, 237] on input "Business-to-Business" at bounding box center [206, 238] width 8 height 8
checkbox input "true"
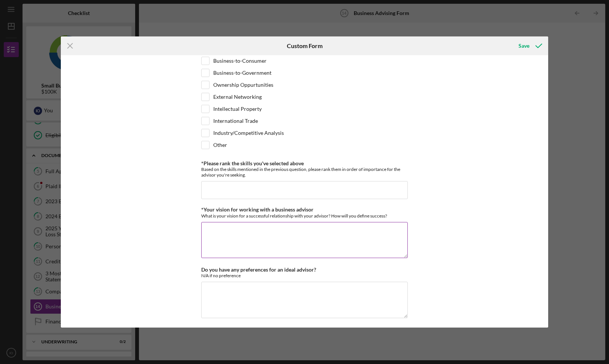
scroll to position [543, 0]
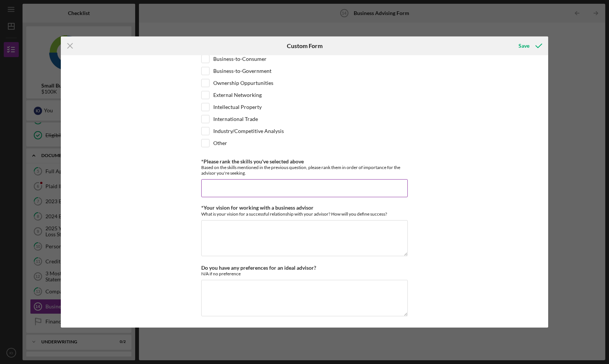
click at [223, 191] on input "*Please rank the skills you've selected above" at bounding box center [304, 188] width 207 height 18
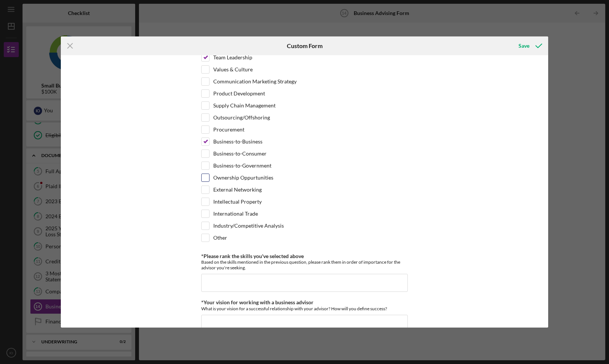
scroll to position [523, 0]
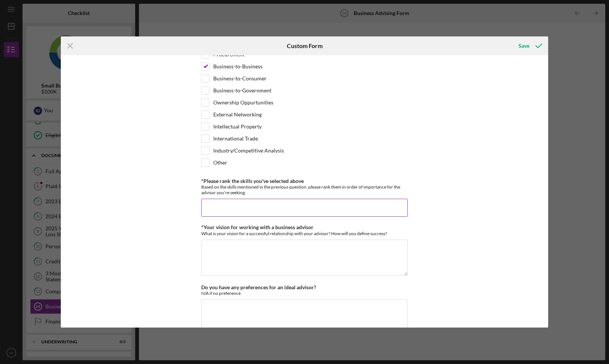
click at [240, 207] on input "*Please rank the skills you've selected above" at bounding box center [304, 208] width 207 height 18
click at [529, 45] on button "Save" at bounding box center [529, 45] width 37 height 15
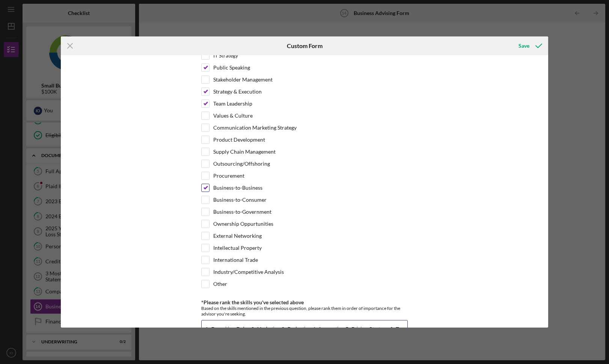
scroll to position [394, 0]
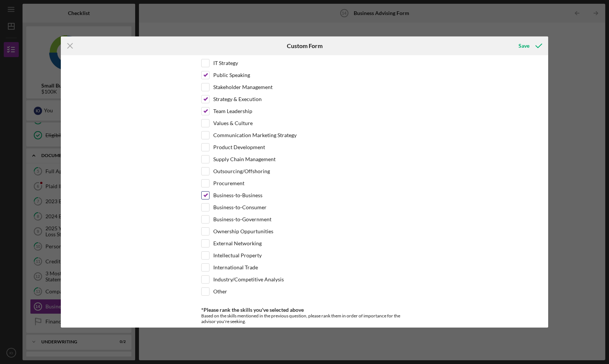
type input "1. Recruiting Roles 2. Marketing 3. Budgeting 4. Accounting 5. Pricing Strategy…"
click at [204, 194] on input "Business-to-Business" at bounding box center [206, 195] width 8 height 8
checkbox input "false"
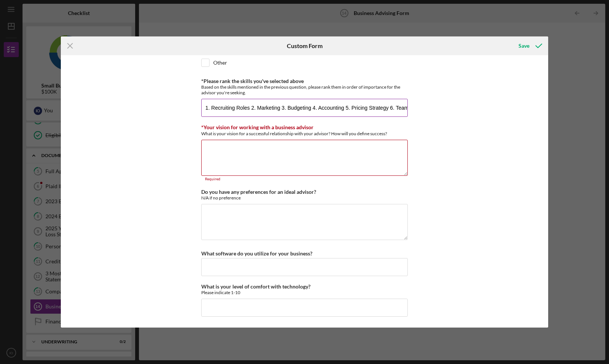
scroll to position [623, 0]
click at [279, 108] on input "1. Recruiting Roles 2. Marketing 3. Budgeting 4. Accounting 5. Pricing Strategy…" at bounding box center [304, 108] width 207 height 18
type input "1. Recruiting Roles 2. Marketing and Social Media 3. Budgeting 4. Accounting 5.…"
click at [265, 156] on textarea "*Your vision for working with a business advisor" at bounding box center [304, 158] width 207 height 36
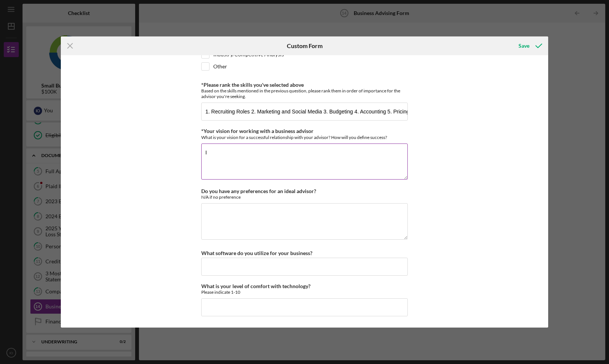
scroll to position [618, 0]
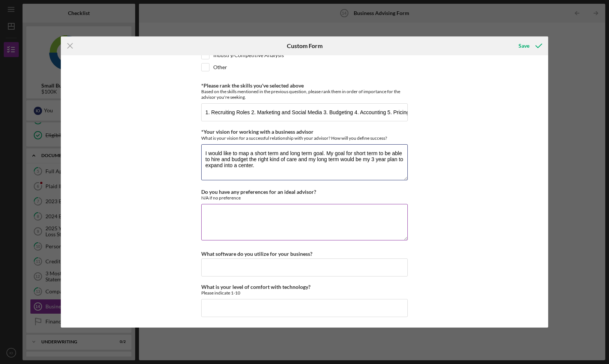
type textarea "I would like to map a short term and long term goal. My goal for short term to …"
click at [293, 223] on textarea "Do you have any preferences for an ideal advisor?" at bounding box center [304, 222] width 207 height 36
type textarea "N"
type textarea "N/A"
click at [276, 266] on input "What software do you utilize for your business?" at bounding box center [304, 267] width 207 height 18
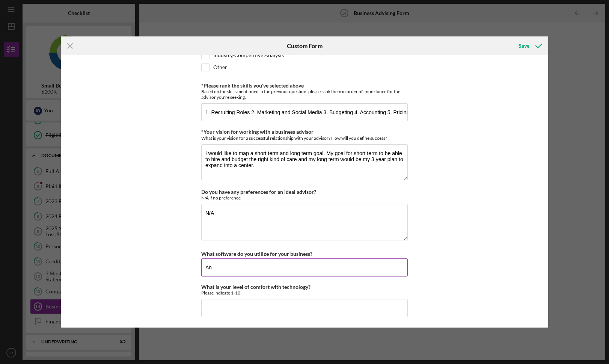
type input "A"
type input "Canva and other Apple Softwares"
click at [271, 307] on input "What is your level of comfort with technology?" at bounding box center [304, 308] width 207 height 18
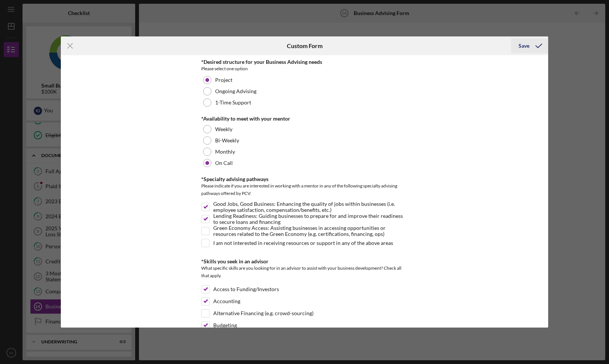
scroll to position [0, 0]
type input "10"
click at [532, 39] on icon "submit" at bounding box center [538, 45] width 19 height 19
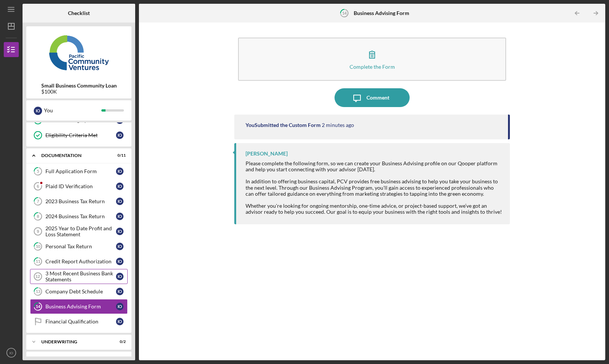
click at [67, 277] on div "3 Most Recent Business Bank Statements" at bounding box center [80, 276] width 71 height 12
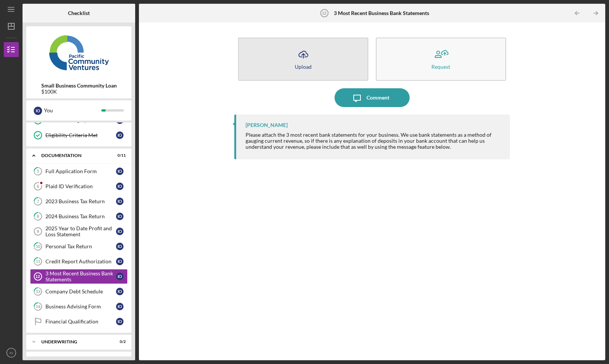
click at [330, 59] on button "Icon/Upload Upload" at bounding box center [303, 59] width 130 height 43
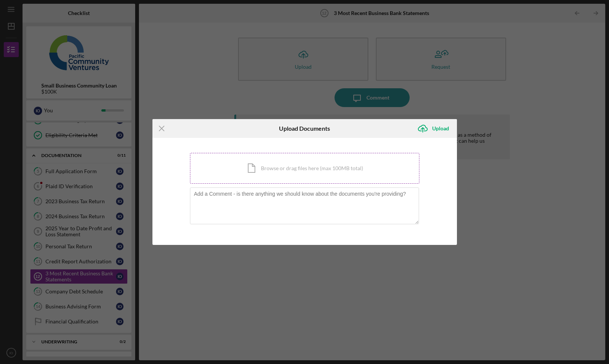
click at [281, 177] on div "Icon/Document Browse or drag files here (max 100MB total) Tap to choose files o…" at bounding box center [304, 168] width 229 height 31
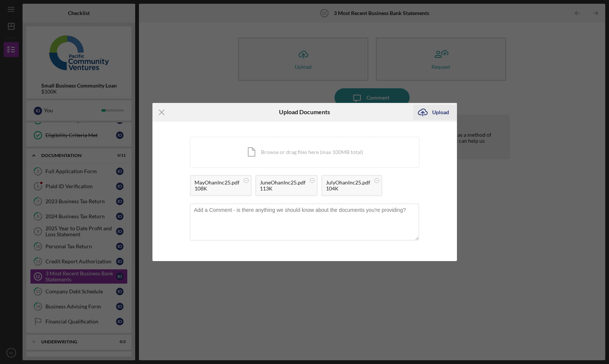
click at [444, 111] on div "Upload" at bounding box center [440, 112] width 17 height 15
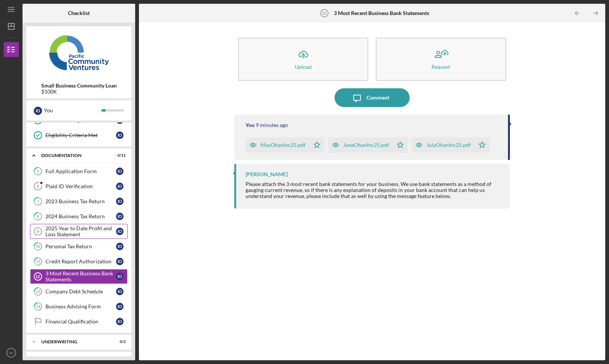
click at [60, 231] on div "2025 Year to Date Profit and Loss Statement" at bounding box center [80, 231] width 71 height 12
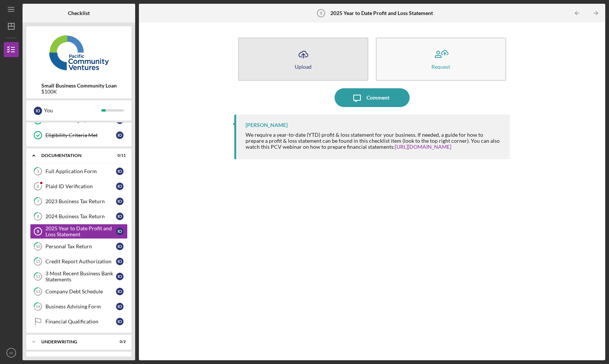
click at [331, 61] on button "Icon/Upload Upload" at bounding box center [303, 59] width 130 height 43
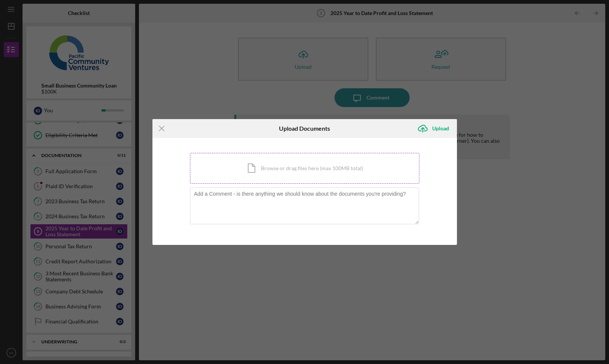
click at [287, 173] on div "Icon/Document Browse or drag files here (max 100MB total) Tap to choose files o…" at bounding box center [304, 168] width 229 height 31
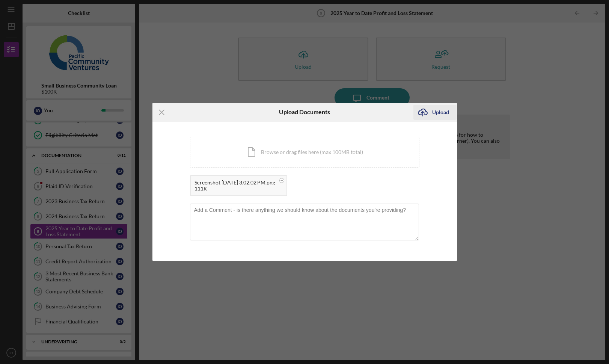
click at [444, 109] on div "Upload" at bounding box center [440, 112] width 17 height 15
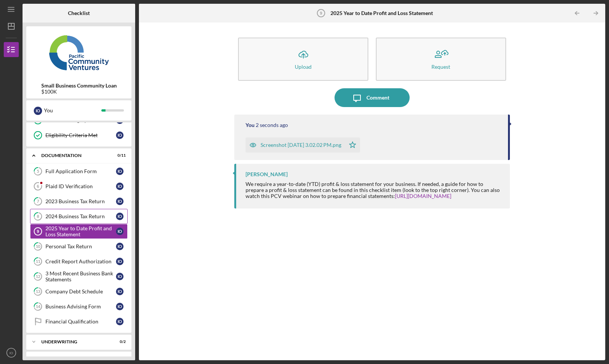
click at [68, 217] on div "2024 Business Tax Return" at bounding box center [80, 216] width 71 height 6
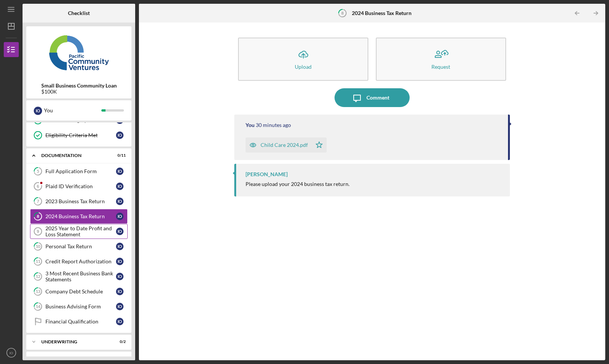
click at [58, 235] on div "2025 Year to Date Profit and Loss Statement" at bounding box center [80, 231] width 71 height 12
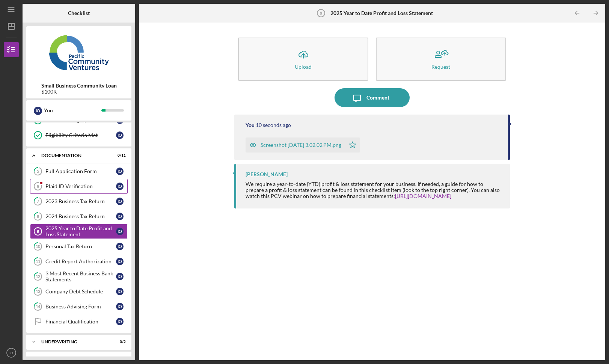
click at [74, 188] on div "Plaid ID Verification" at bounding box center [80, 186] width 71 height 6
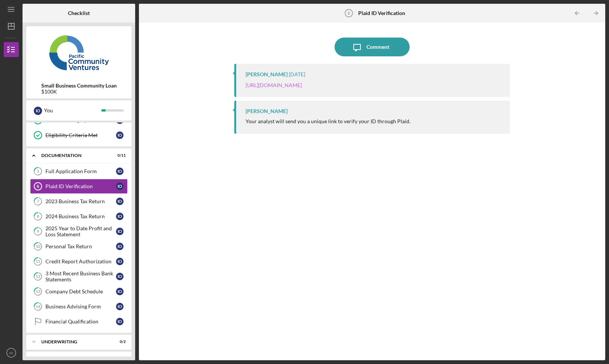
click at [302, 86] on link "[URL][DOMAIN_NAME]" at bounding box center [274, 85] width 56 height 6
click at [220, 149] on div "Icon/Message Comment [PERSON_NAME] [DATE] [URL][DOMAIN_NAME] [PERSON_NAME] Your…" at bounding box center [372, 191] width 459 height 330
click at [345, 90] on div "[PERSON_NAME] [DATE] [URL][DOMAIN_NAME]" at bounding box center [371, 80] width 275 height 33
click at [302, 84] on link "[URL][DOMAIN_NAME]" at bounding box center [274, 85] width 56 height 6
